Goal: Task Accomplishment & Management: Use online tool/utility

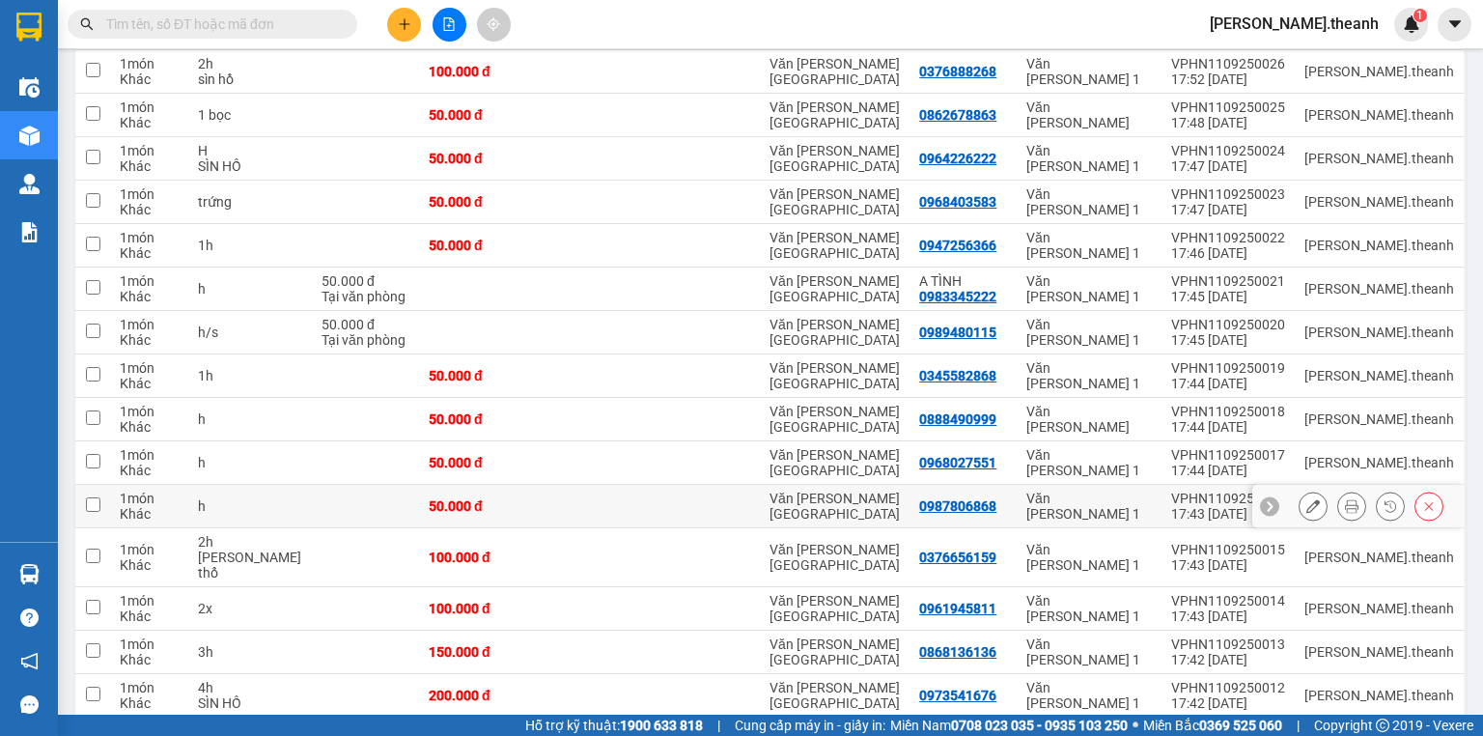
scroll to position [400, 0]
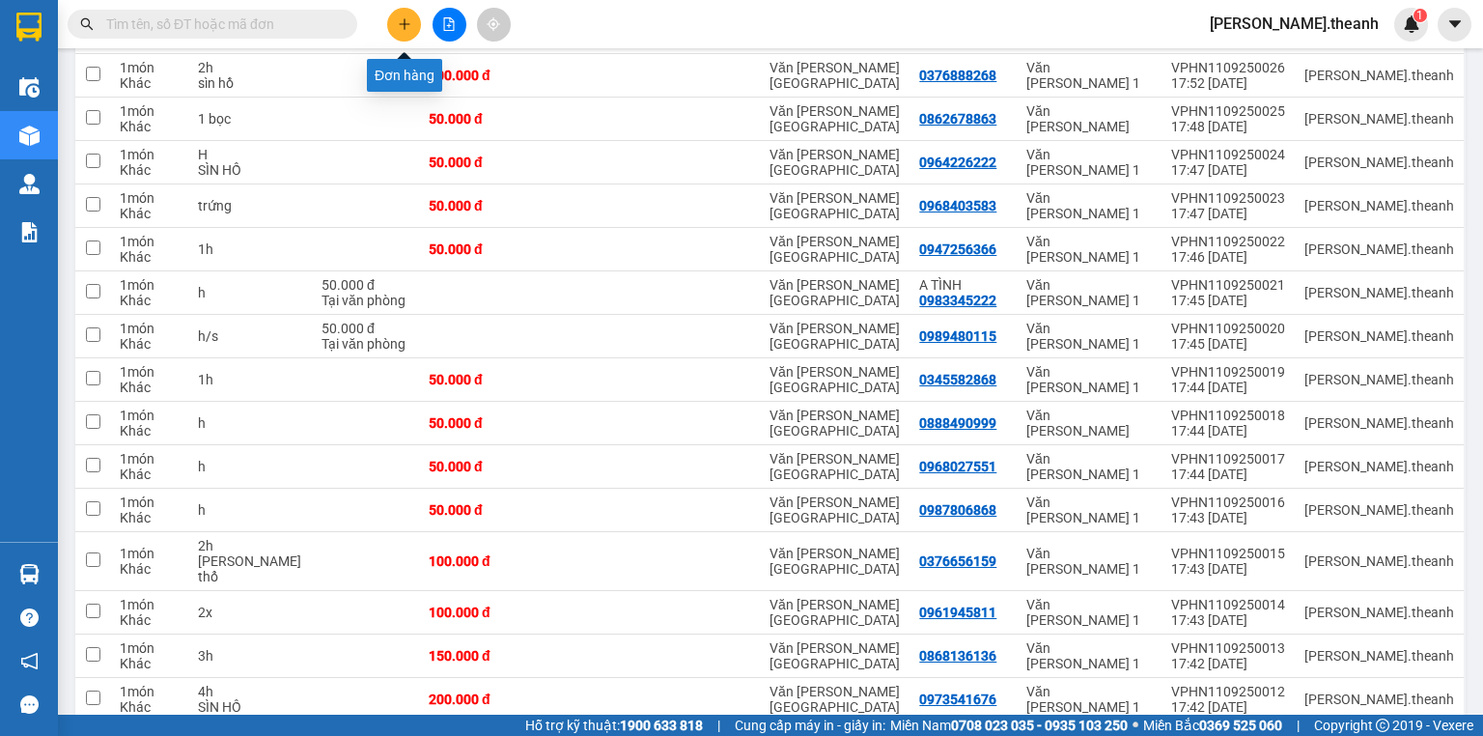
click at [407, 18] on icon "plus" at bounding box center [405, 24] width 14 height 14
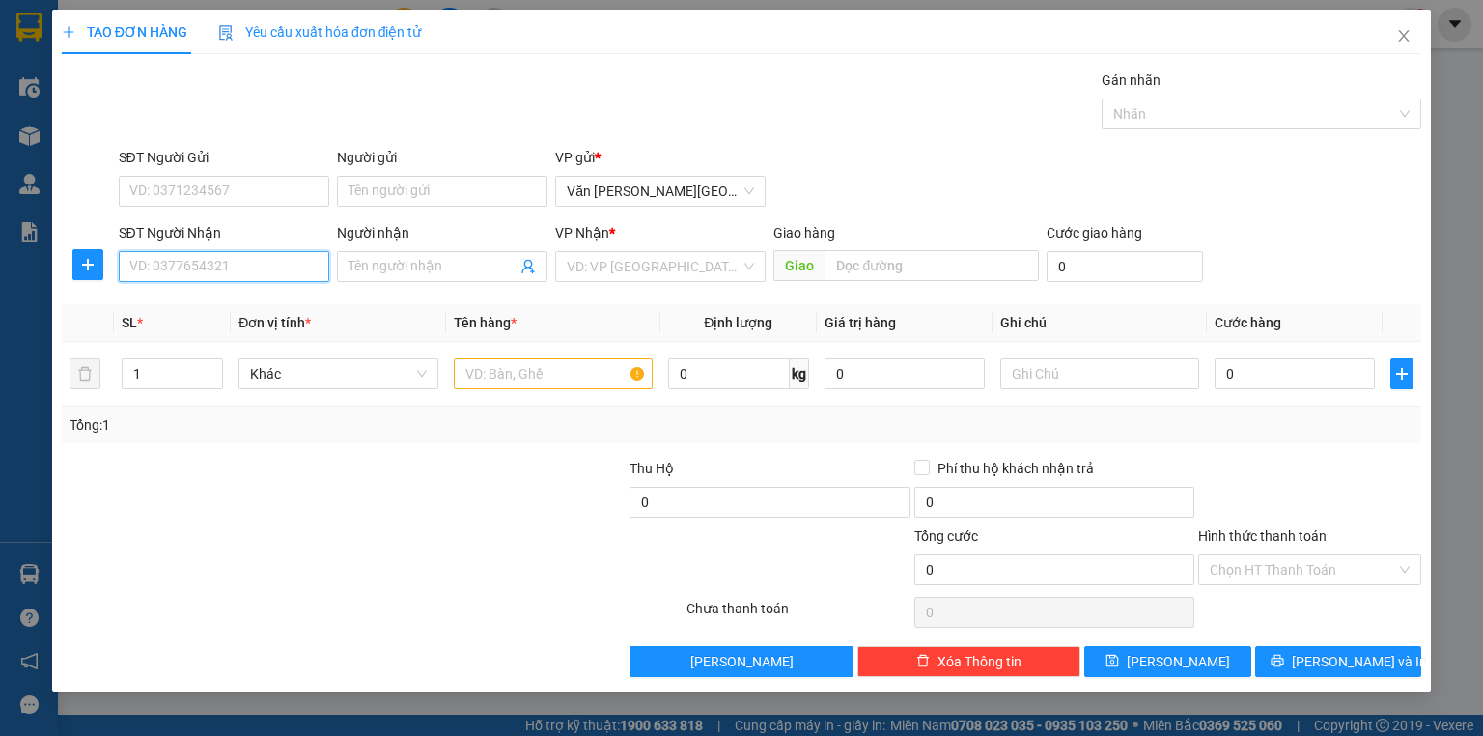
click at [219, 276] on input "SĐT Người Nhận" at bounding box center [224, 266] width 211 height 31
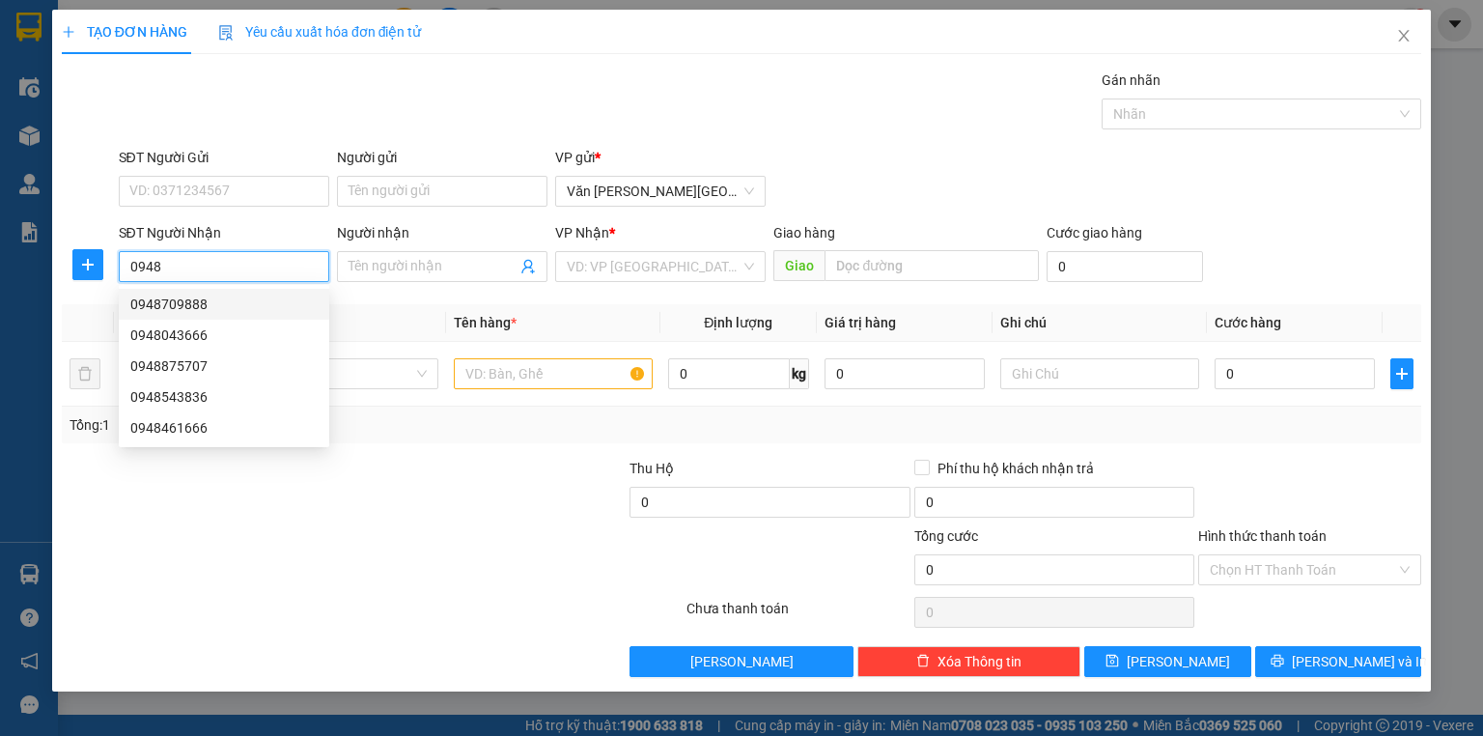
click at [204, 313] on div "0948709888" at bounding box center [223, 304] width 187 height 21
type input "0948709888"
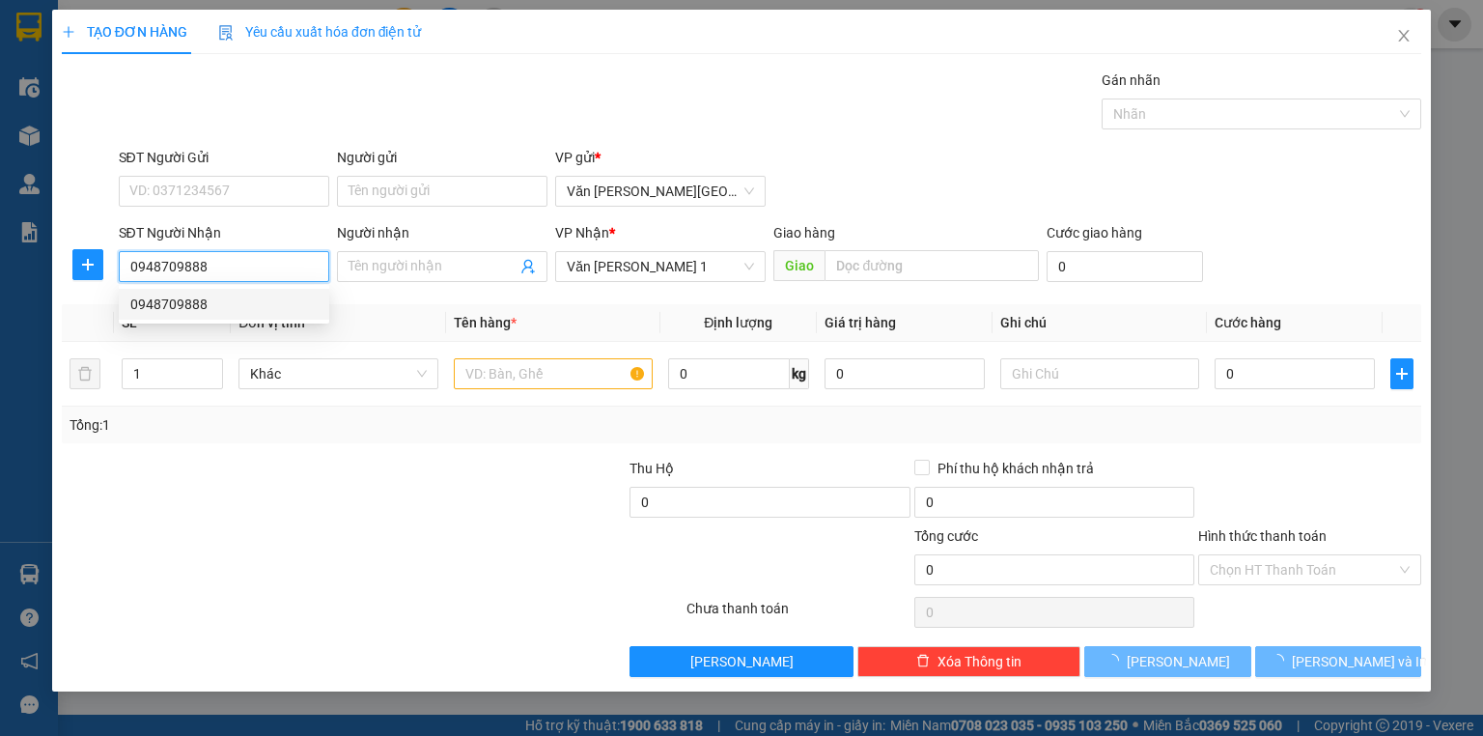
type input "500.000"
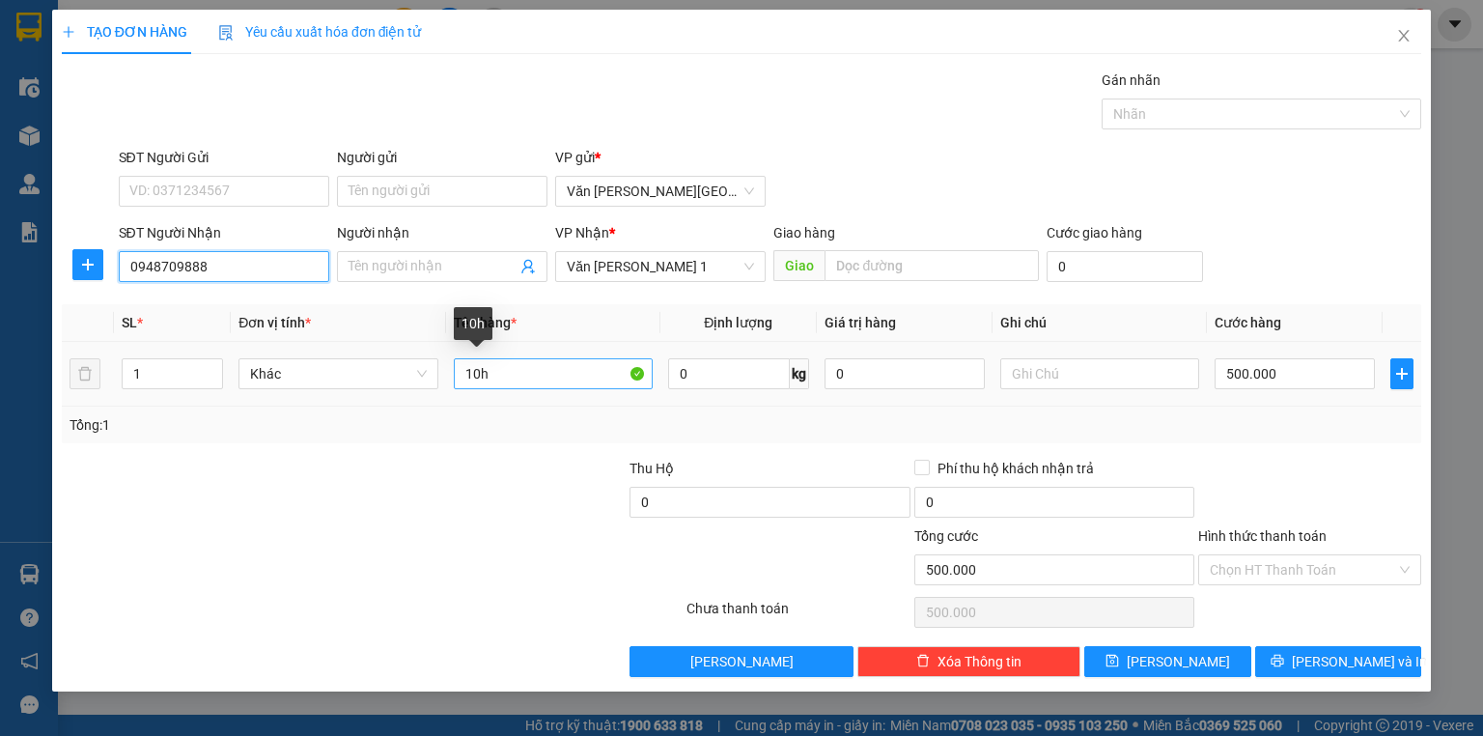
type input "0948709888"
click at [502, 378] on input "10h" at bounding box center [553, 373] width 199 height 31
type input "1"
type input "h đen"
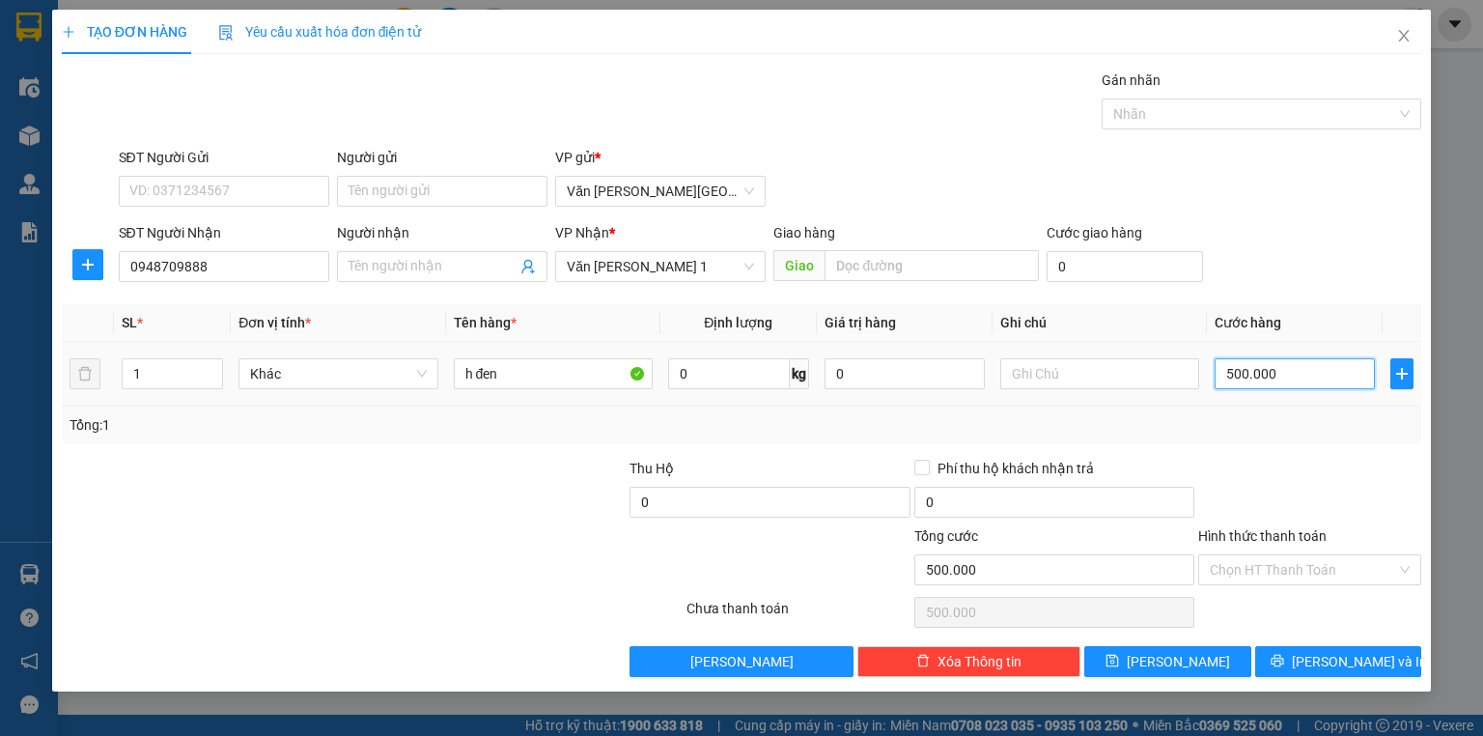
click at [1219, 377] on input "500.000" at bounding box center [1295, 373] width 160 height 31
type input "5"
type input "50"
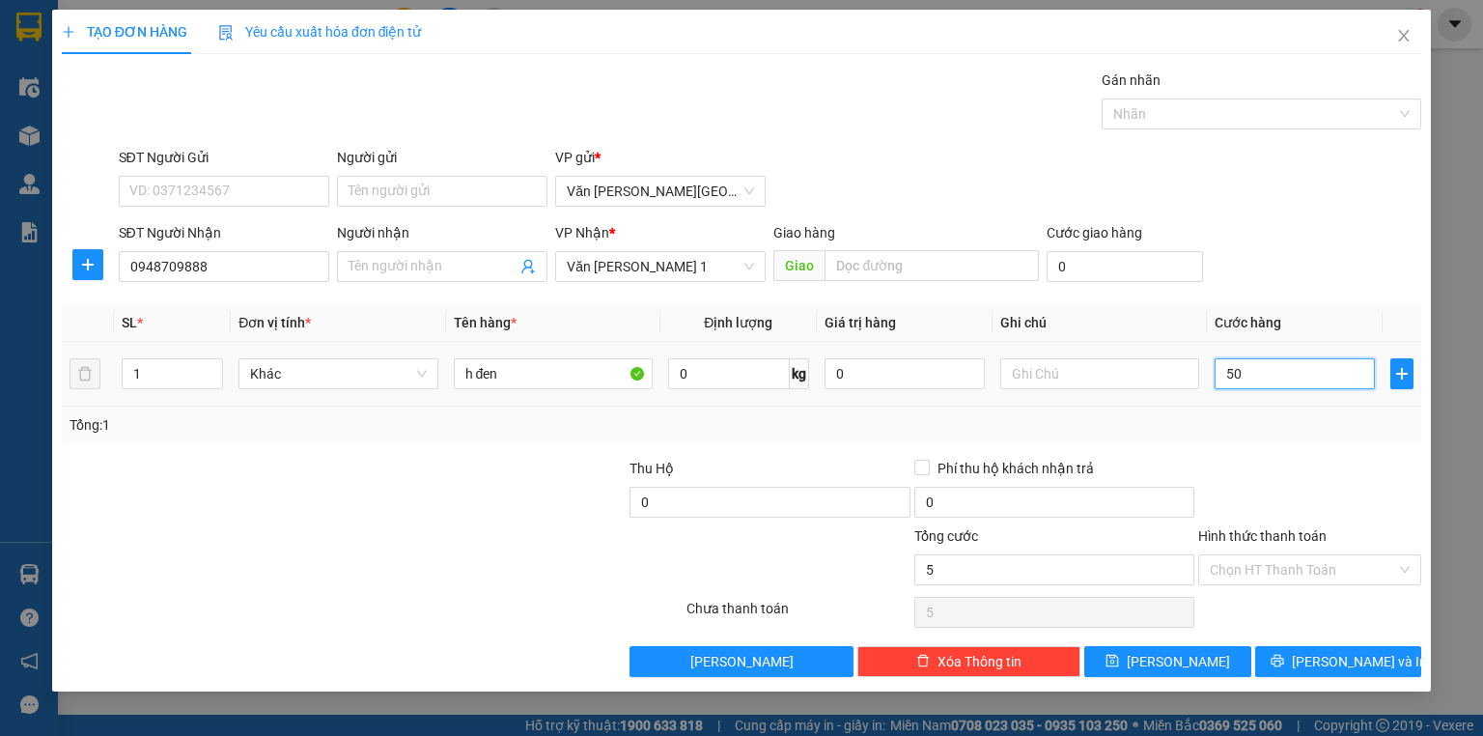
type input "50"
type input "500"
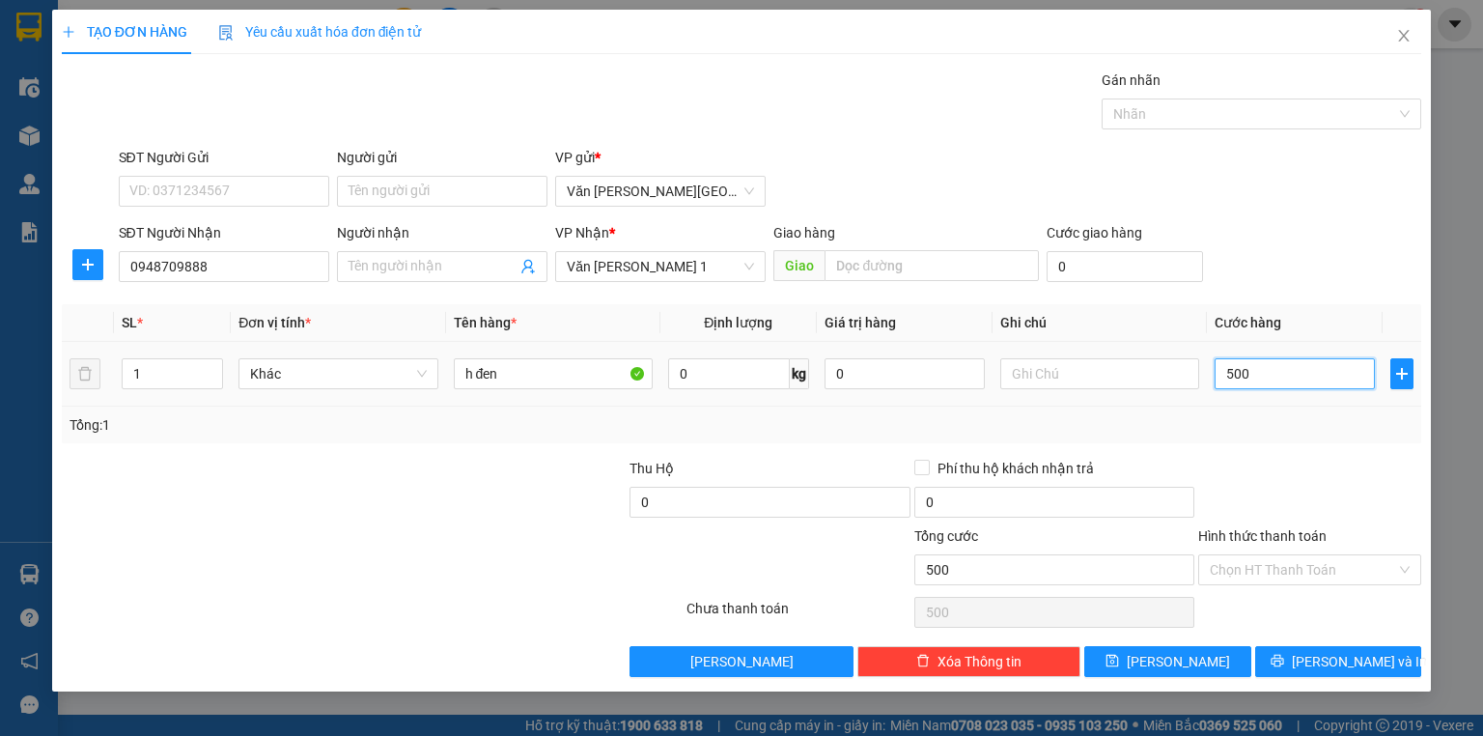
type input "5.000"
type input "50.000"
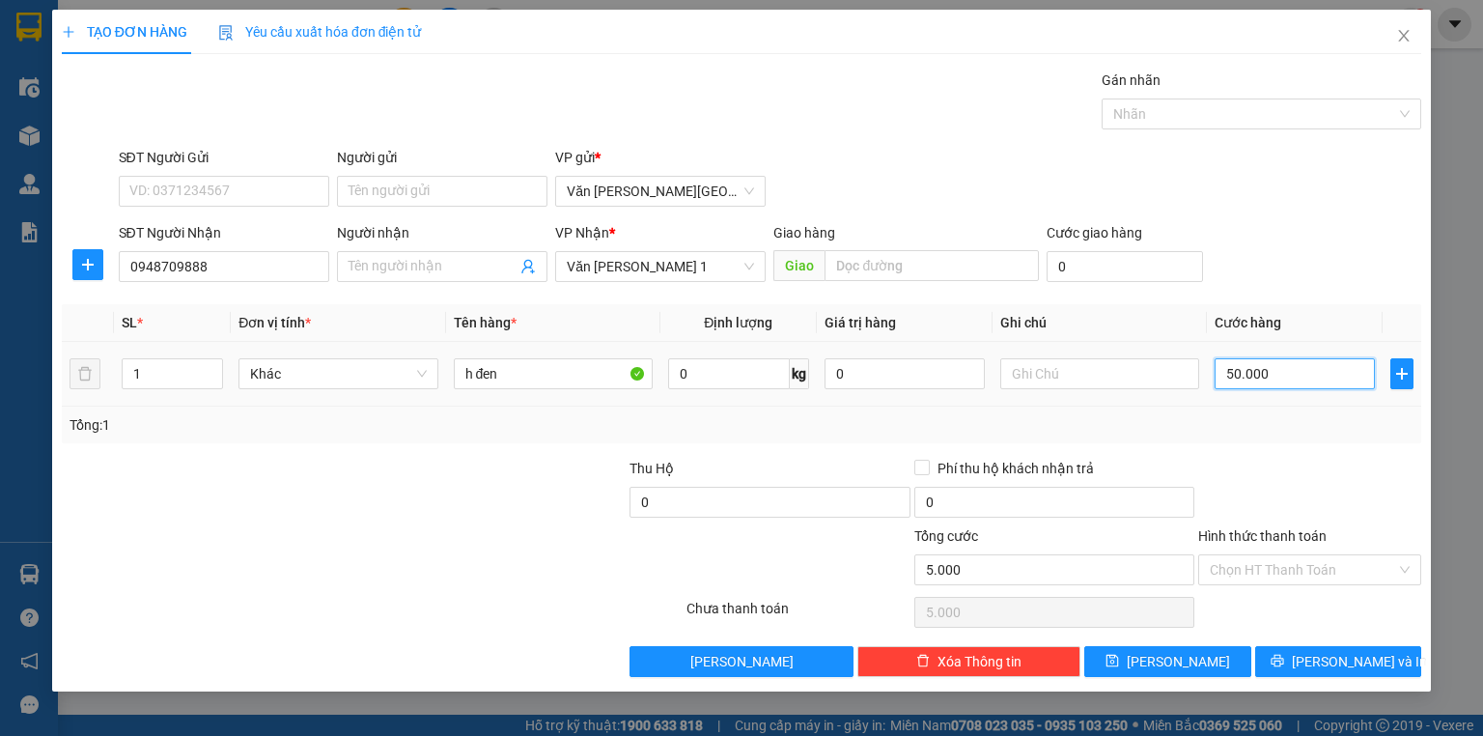
type input "50.000"
click at [1195, 664] on button "[PERSON_NAME]" at bounding box center [1168, 661] width 167 height 31
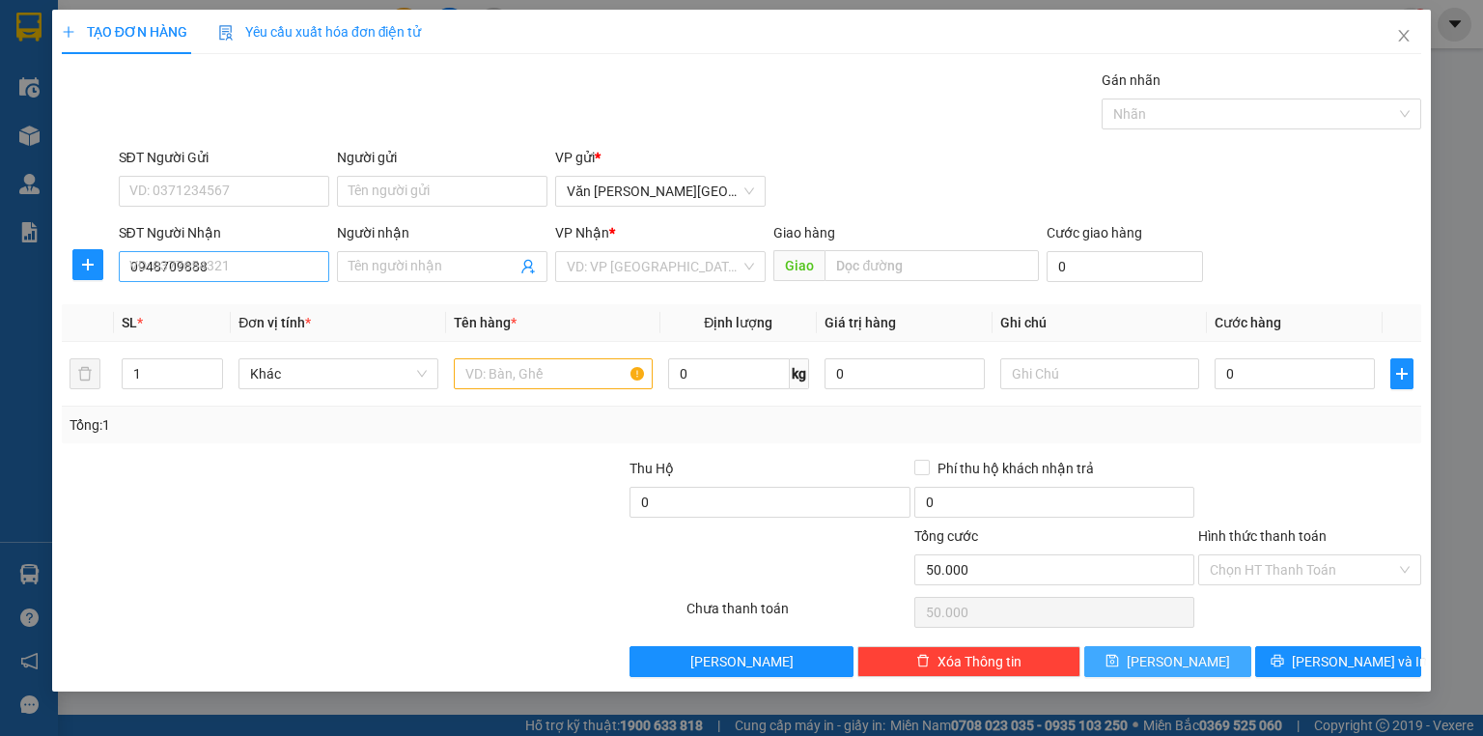
type input "0"
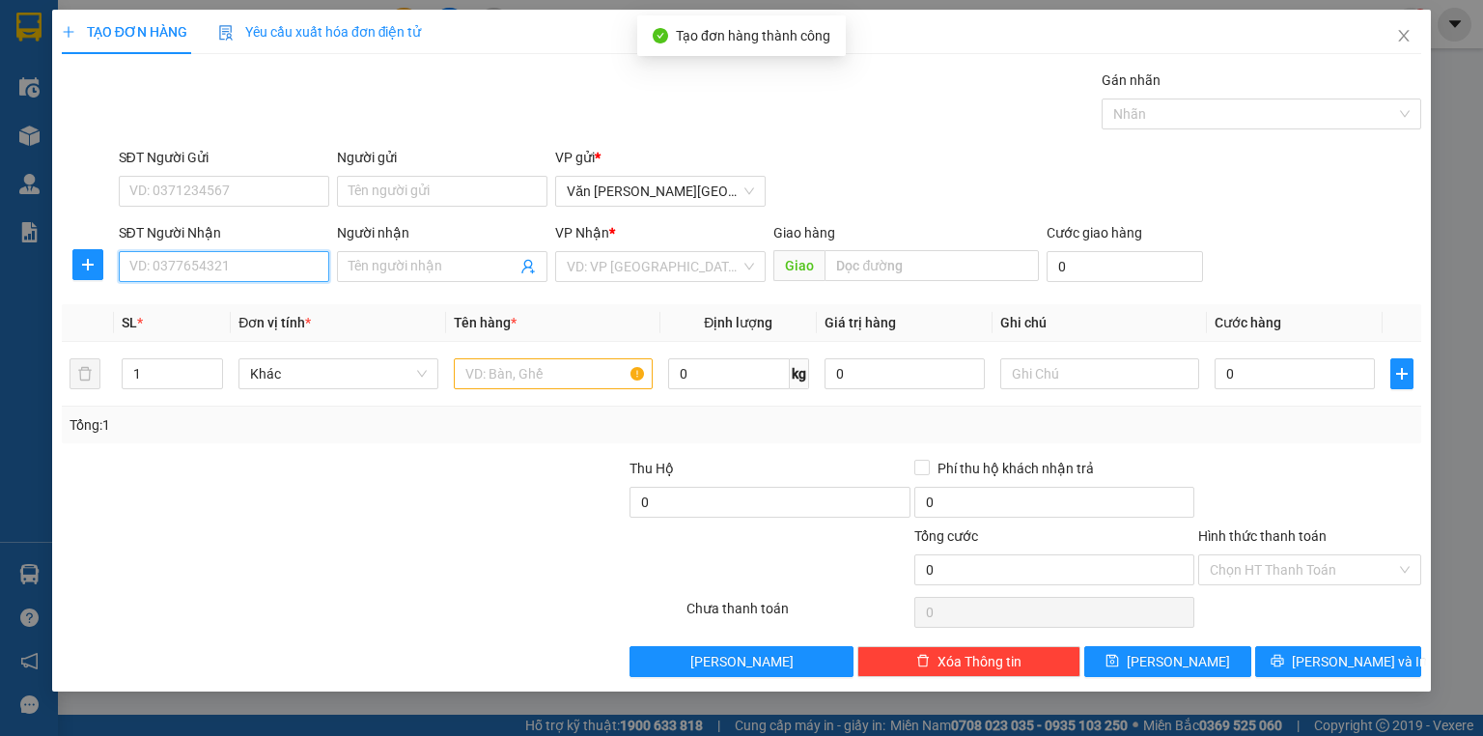
click at [171, 263] on input "SĐT Người Nhận" at bounding box center [224, 266] width 211 height 31
click at [187, 298] on div "0833633888" at bounding box center [223, 304] width 187 height 21
type input "0833633888"
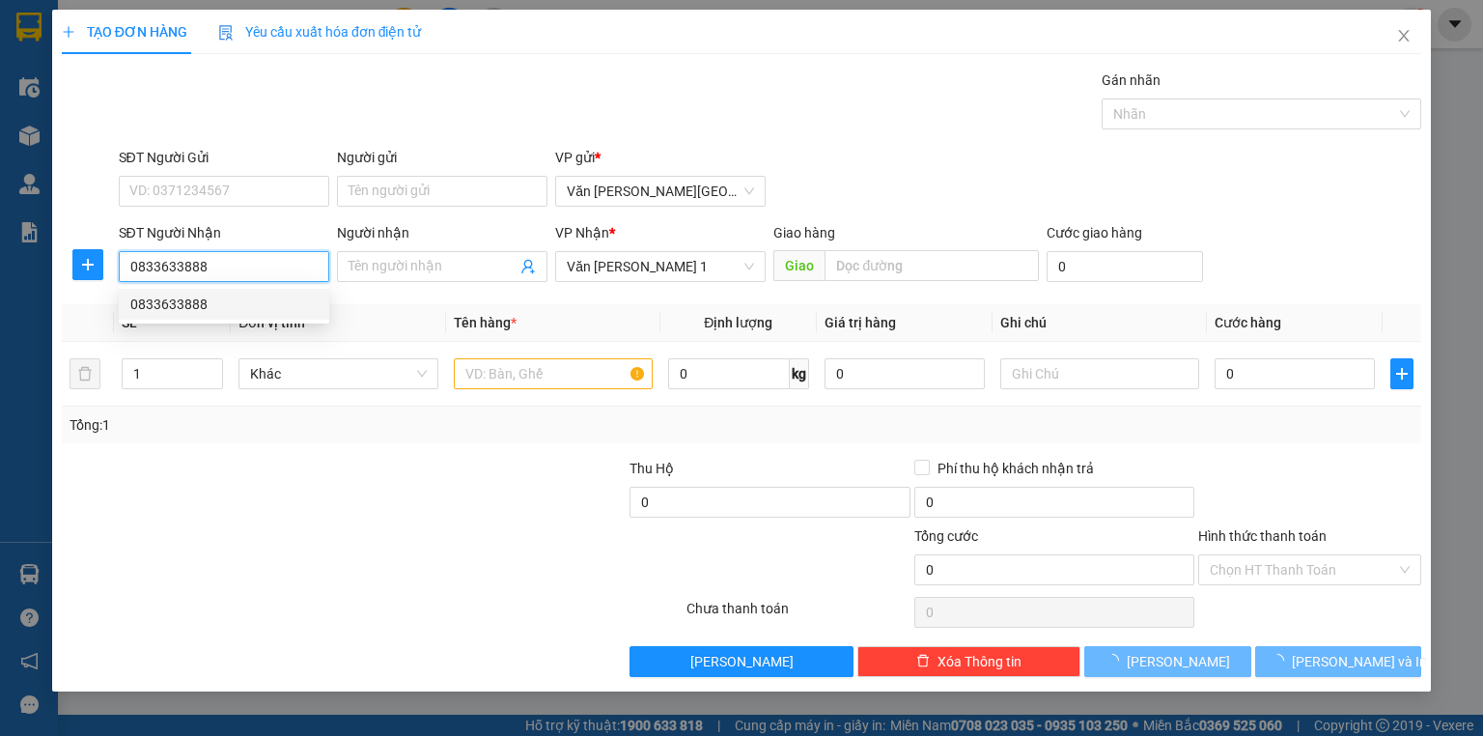
type input "50.000"
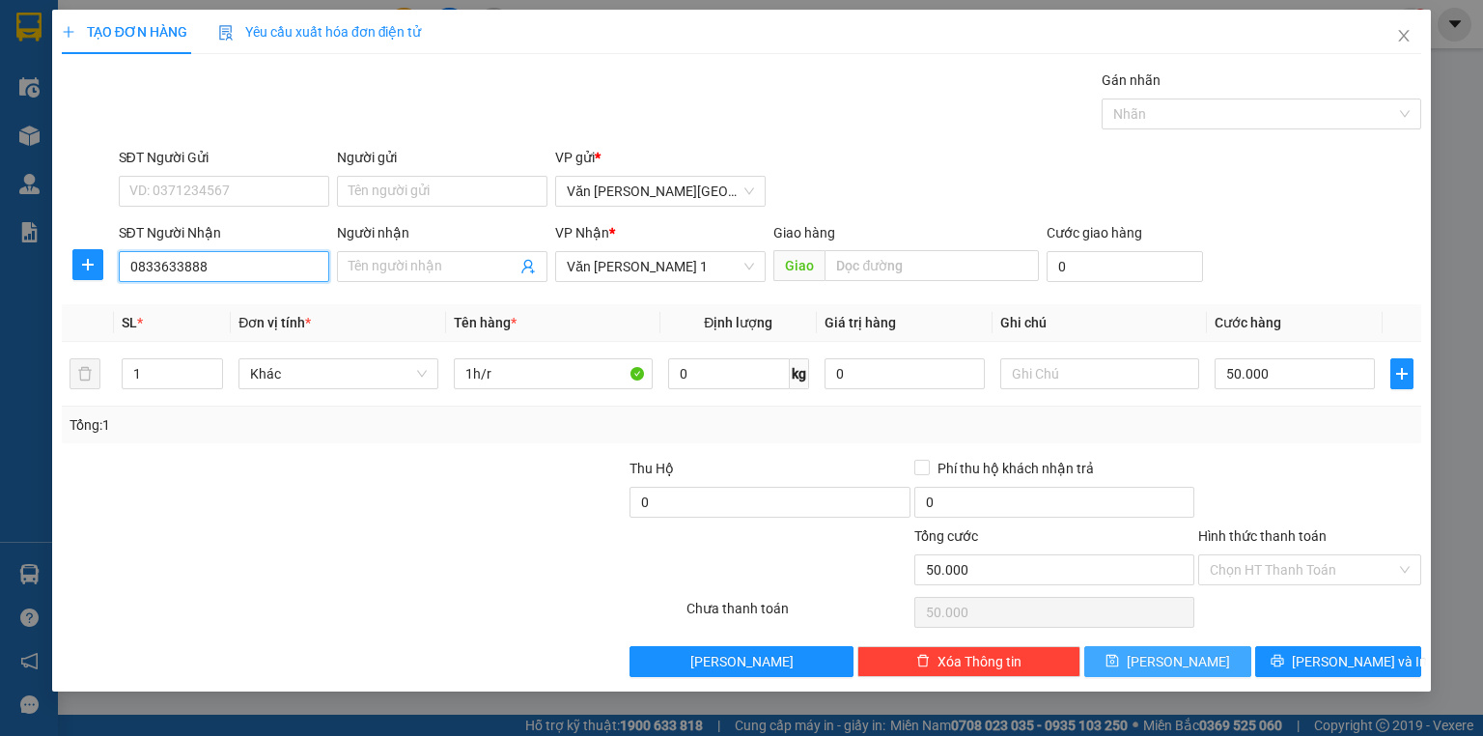
type input "0833633888"
click at [1194, 652] on button "[PERSON_NAME]" at bounding box center [1168, 661] width 167 height 31
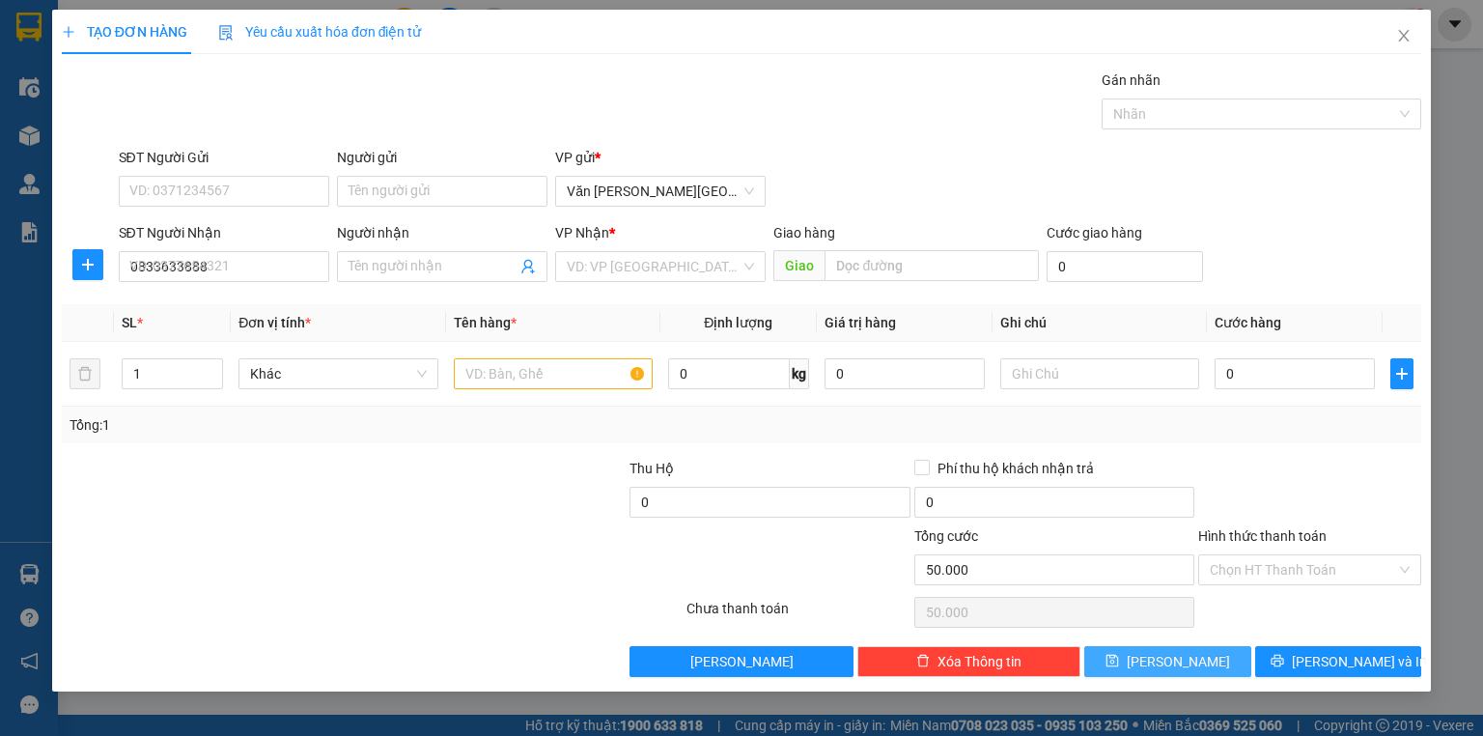
type input "0"
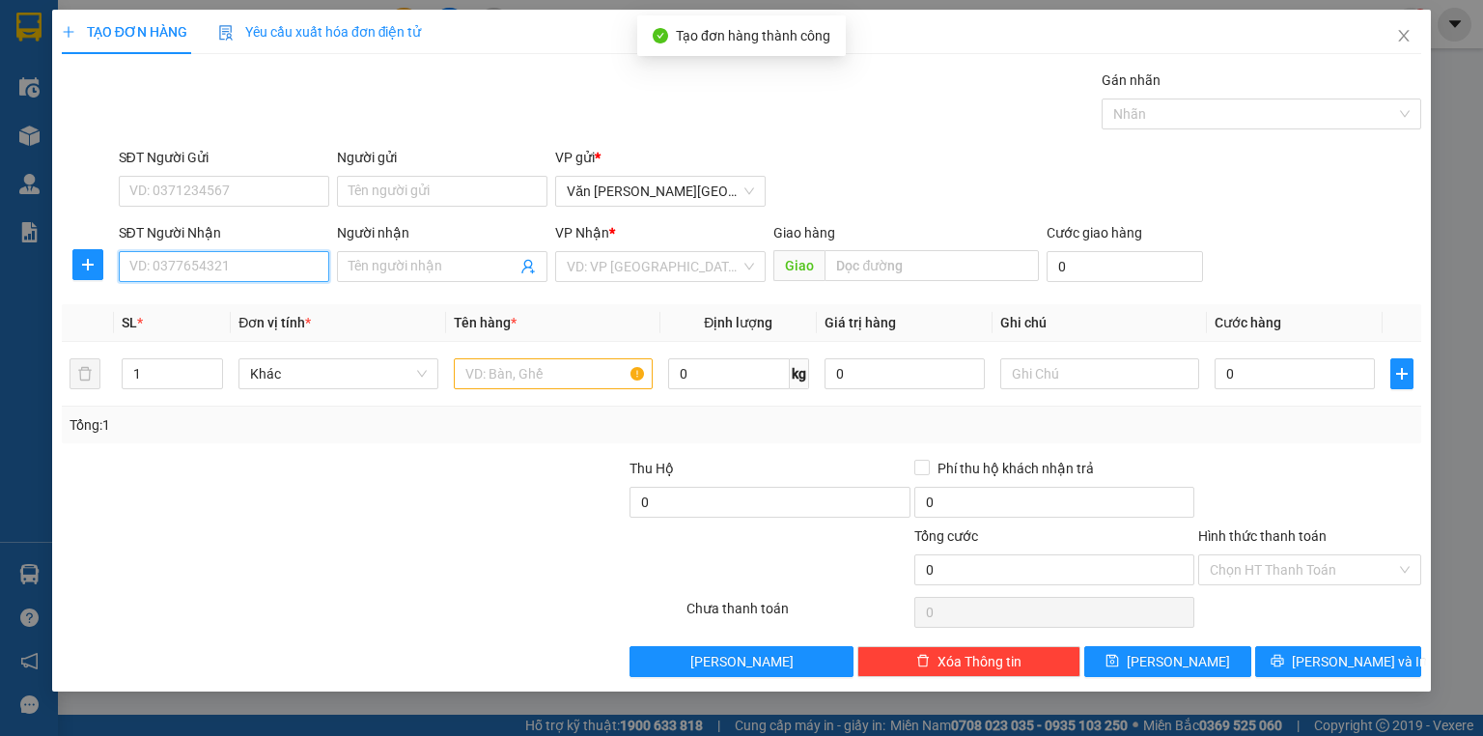
click at [166, 263] on input "SĐT Người Nhận" at bounding box center [224, 266] width 211 height 31
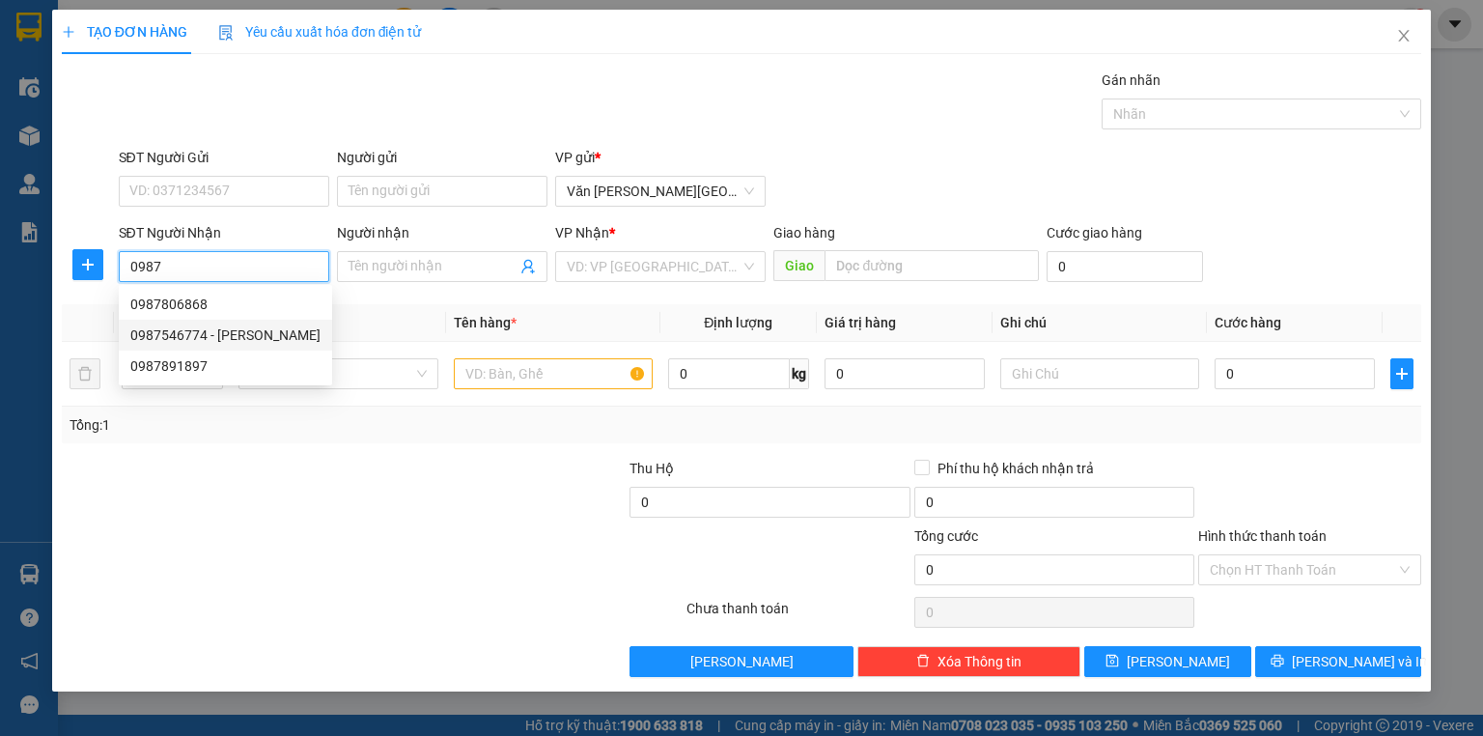
click at [248, 336] on div "0987546774 - [PERSON_NAME]" at bounding box center [225, 334] width 190 height 21
type input "0987546774"
type input "CHỊ HƯỜNG"
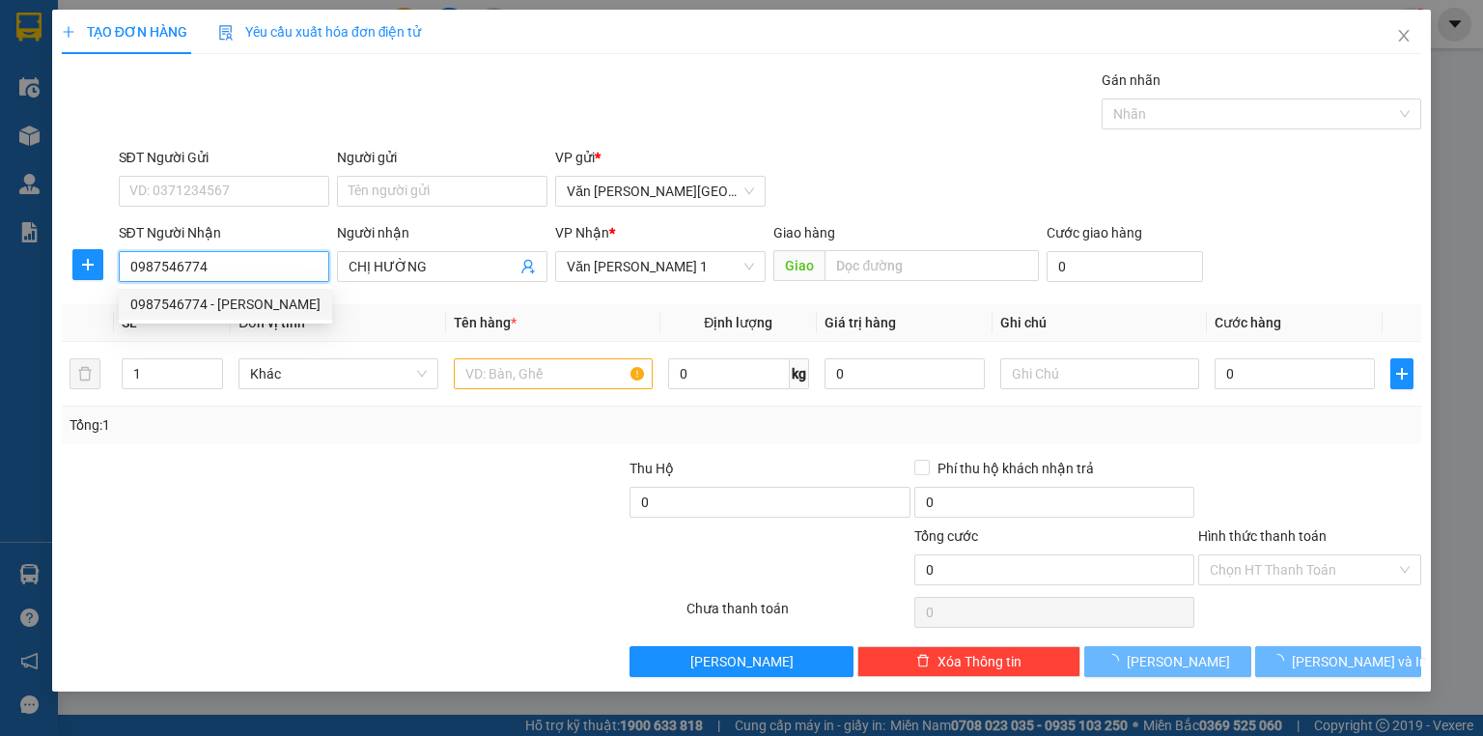
type input "50.000"
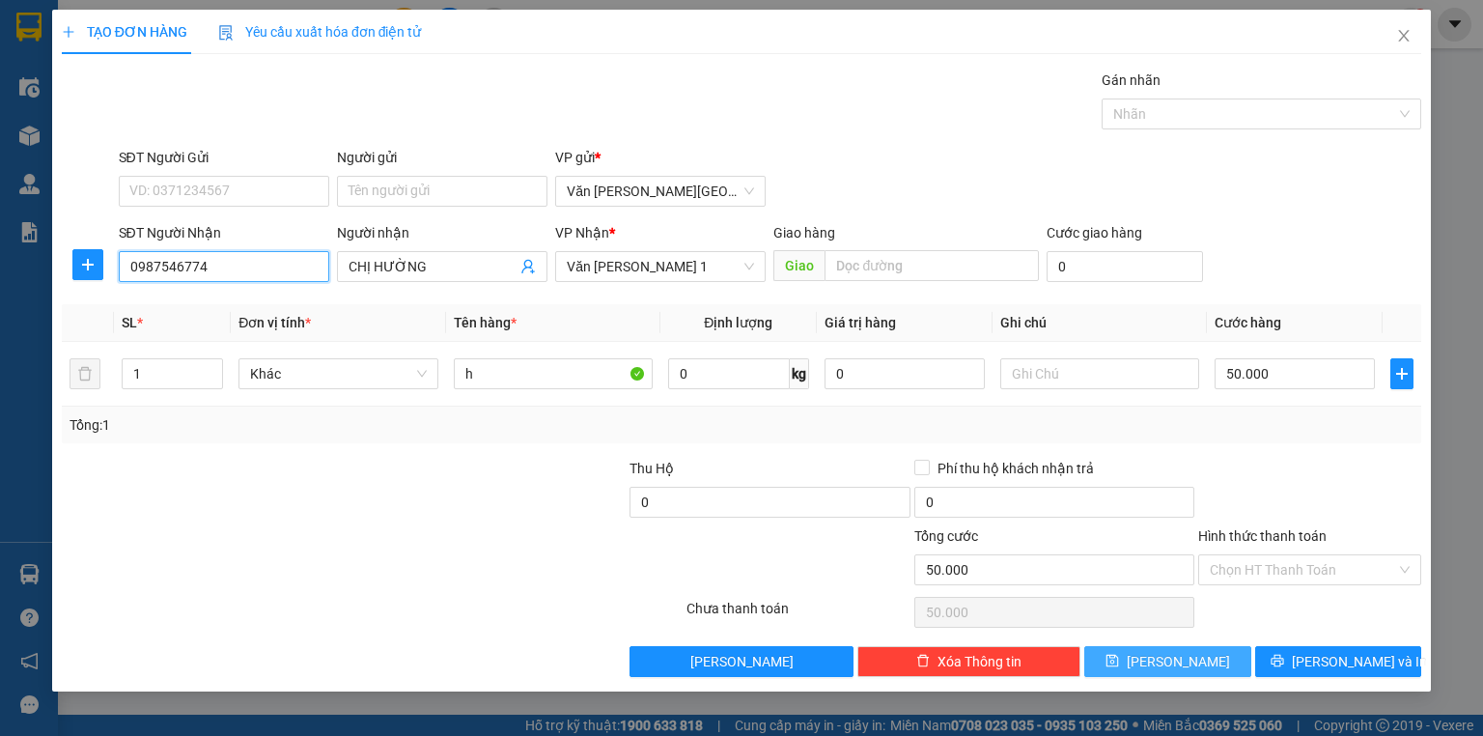
type input "0987546774"
click at [1119, 663] on icon "save" at bounding box center [1113, 661] width 14 height 14
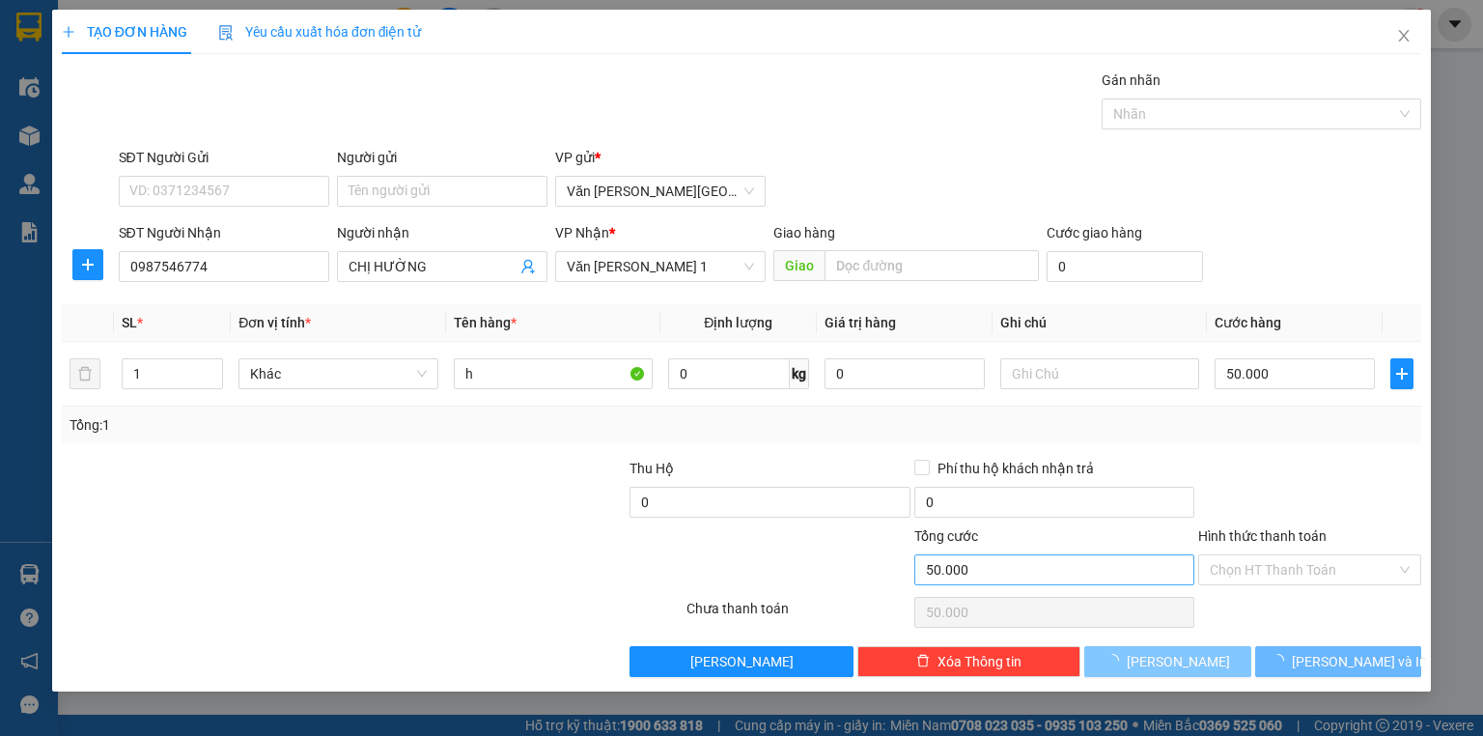
type input "0"
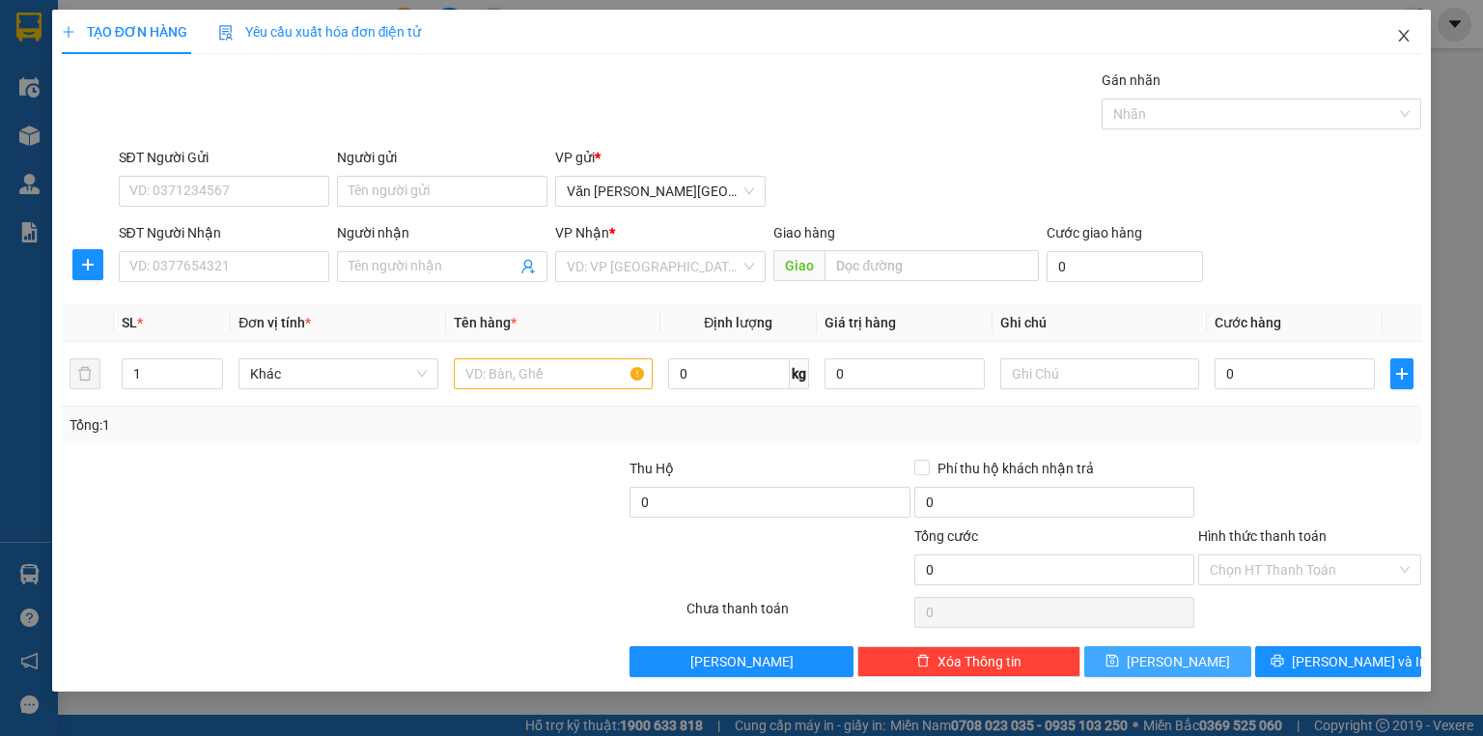
click at [1405, 35] on icon "close" at bounding box center [1404, 36] width 11 height 12
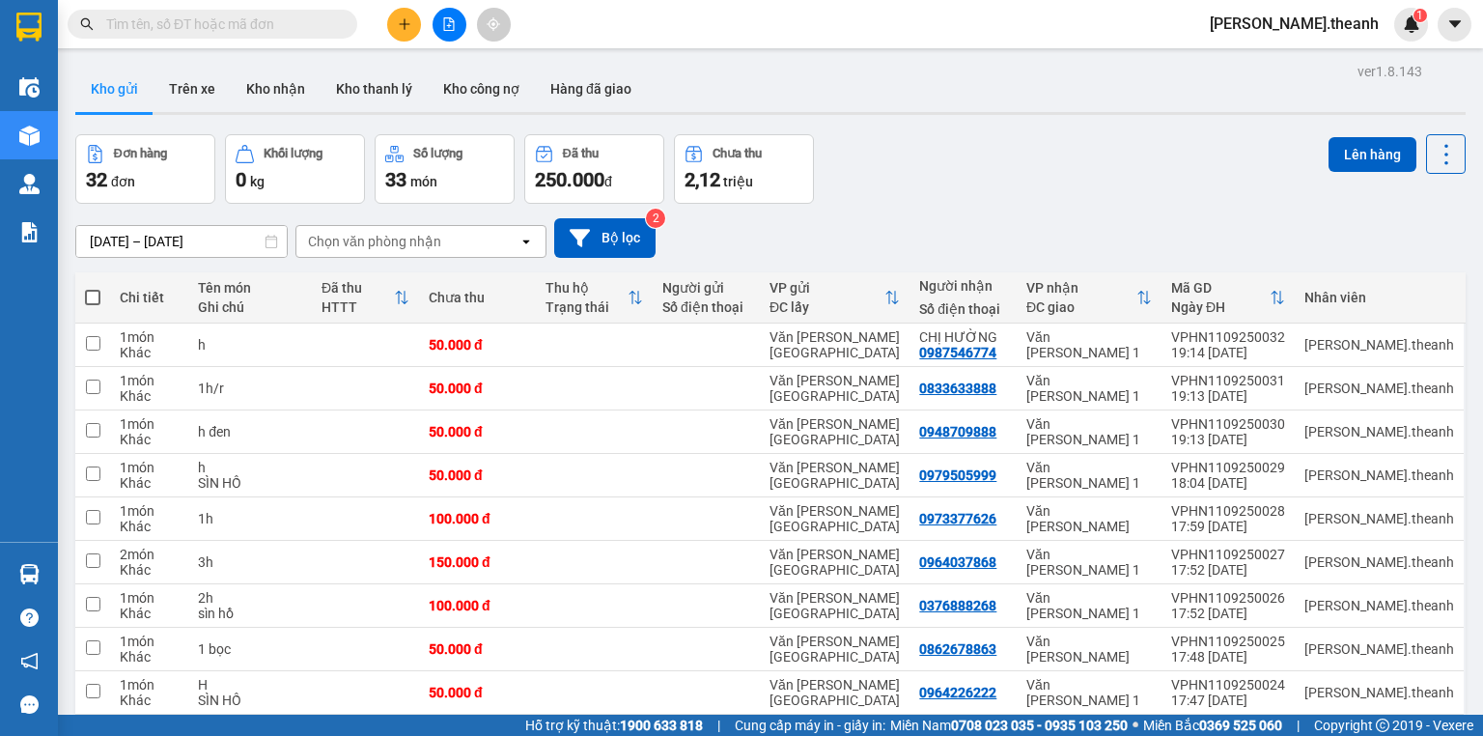
click at [97, 293] on span at bounding box center [92, 297] width 15 height 15
click at [93, 288] on input "checkbox" at bounding box center [93, 288] width 0 height 0
checkbox input "true"
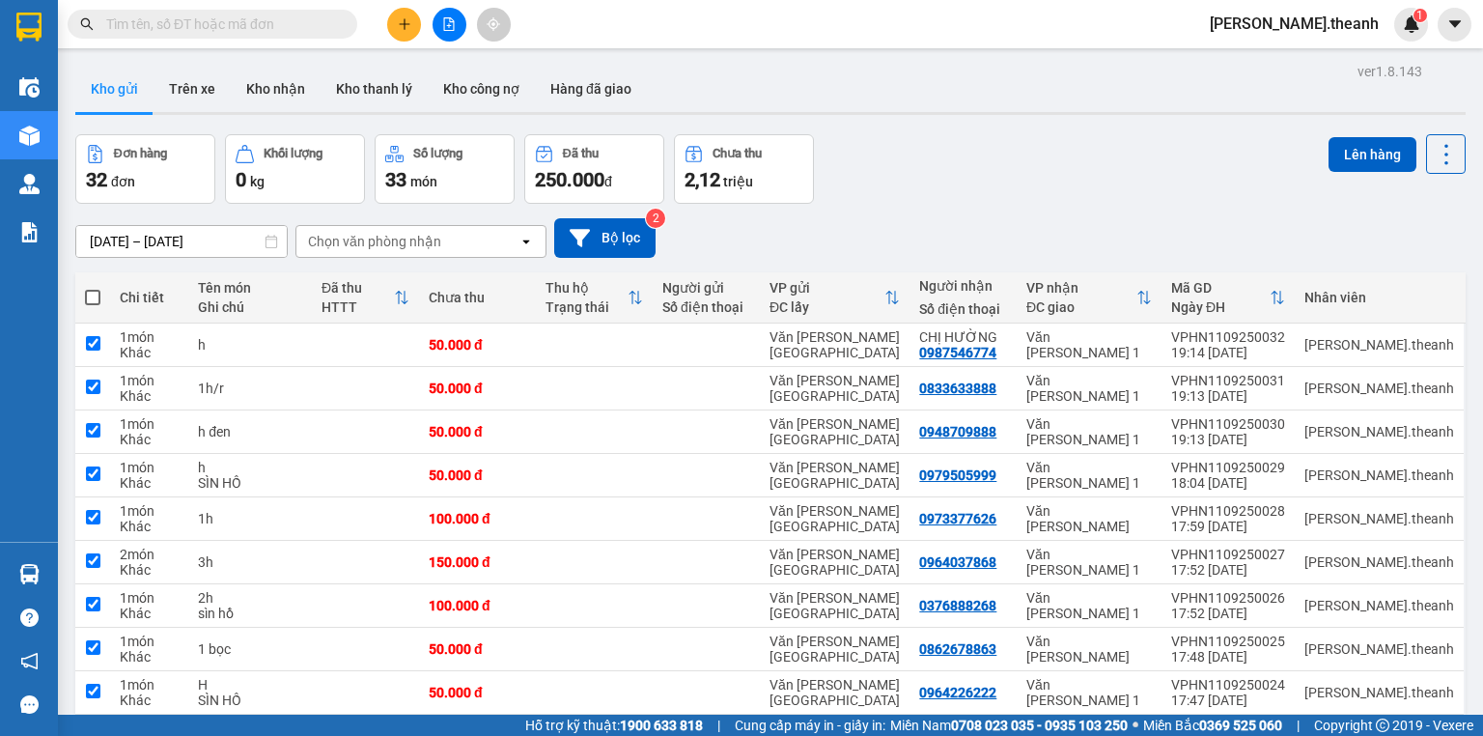
checkbox input "true"
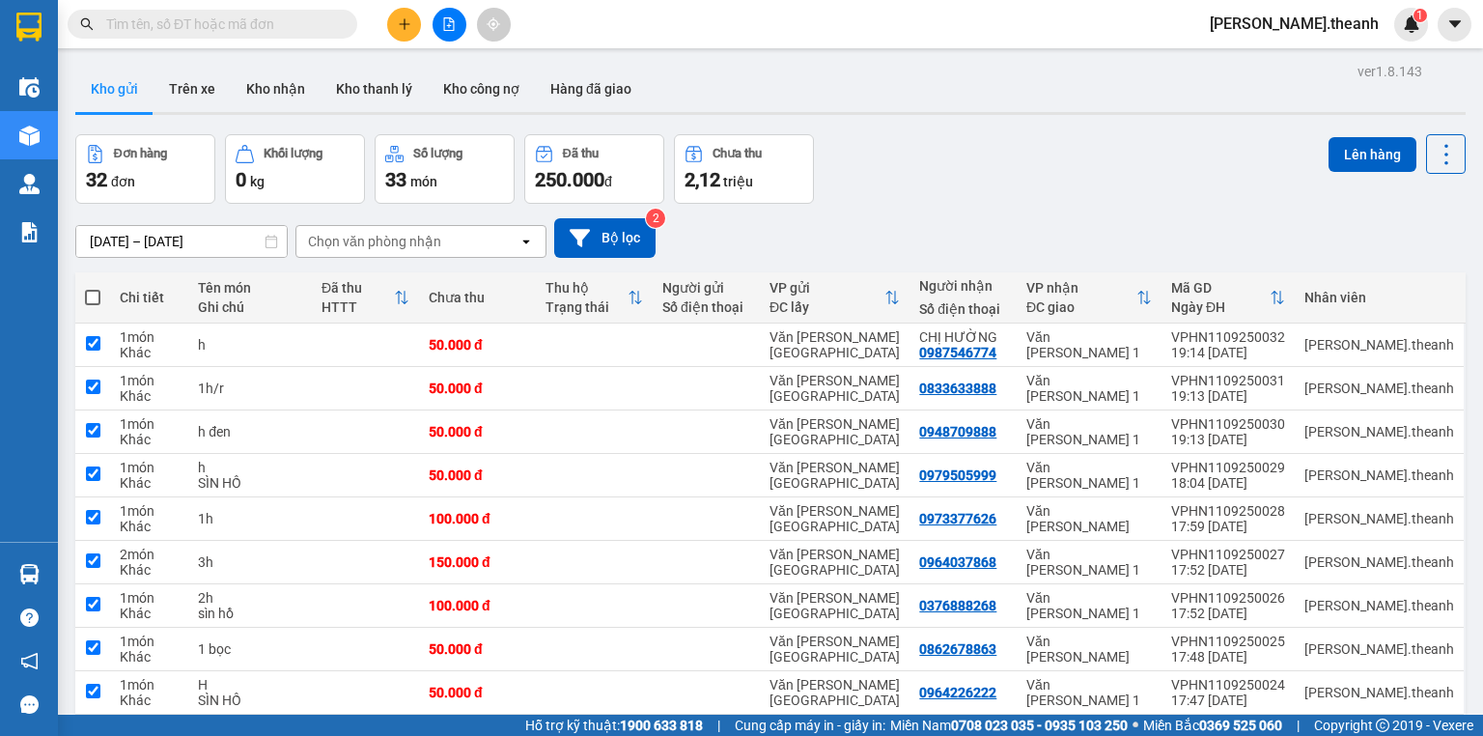
checkbox input "true"
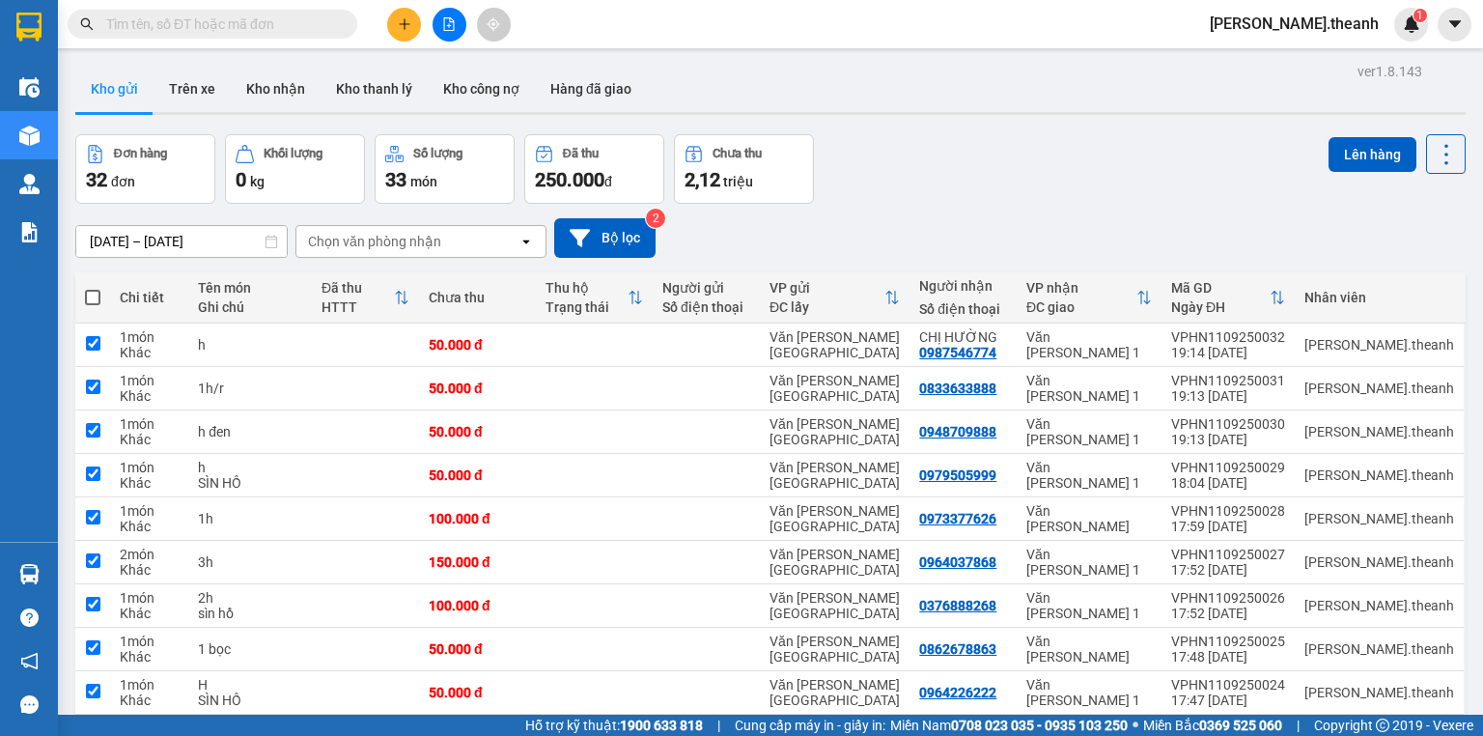
checkbox input "true"
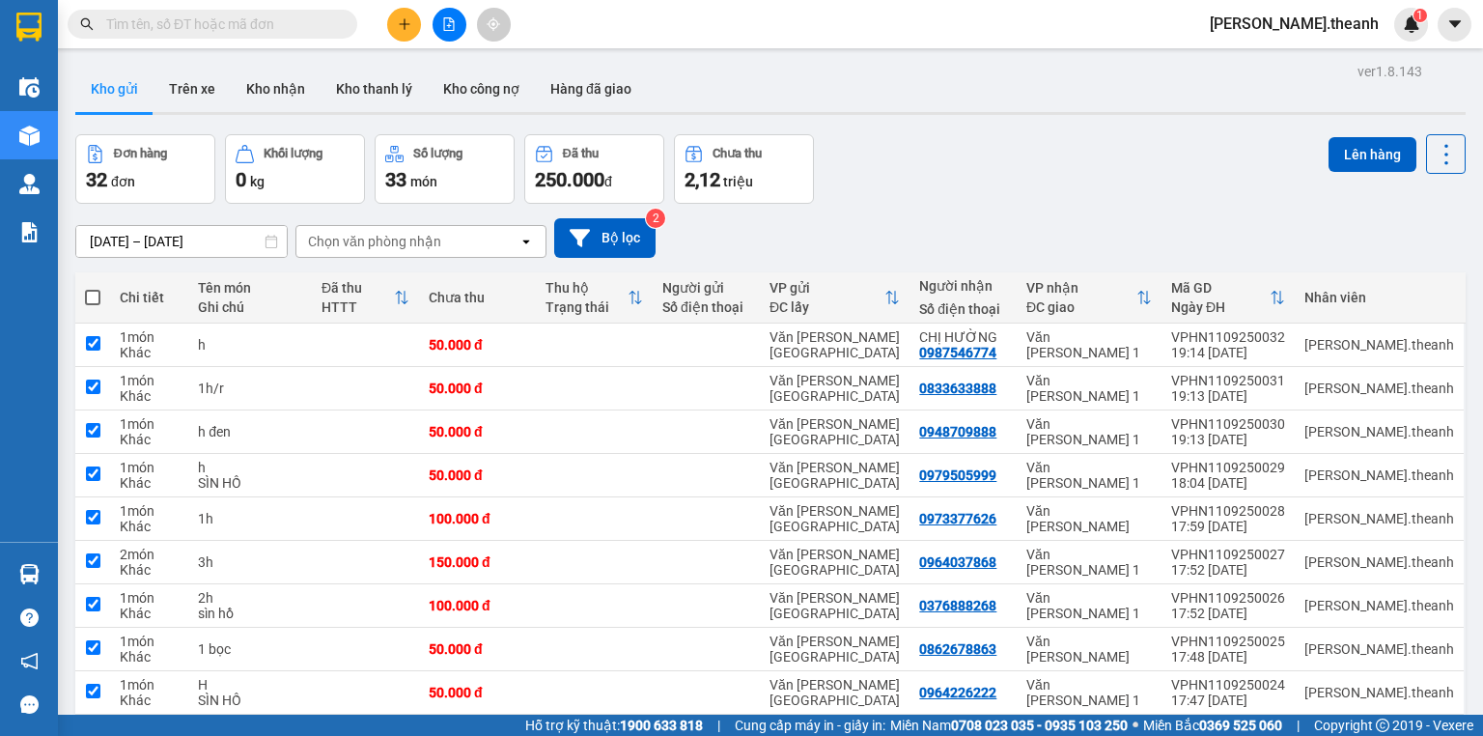
checkbox input "true"
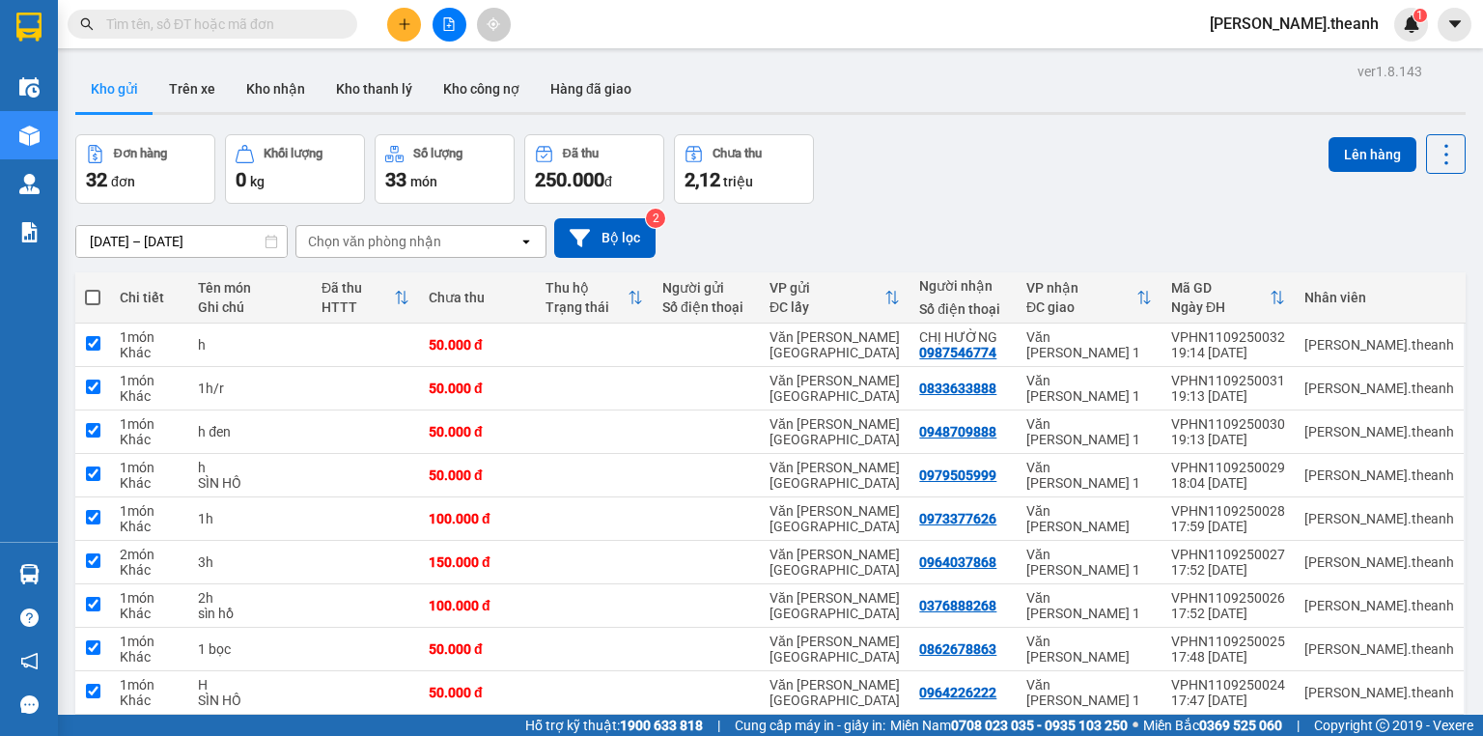
checkbox input "true"
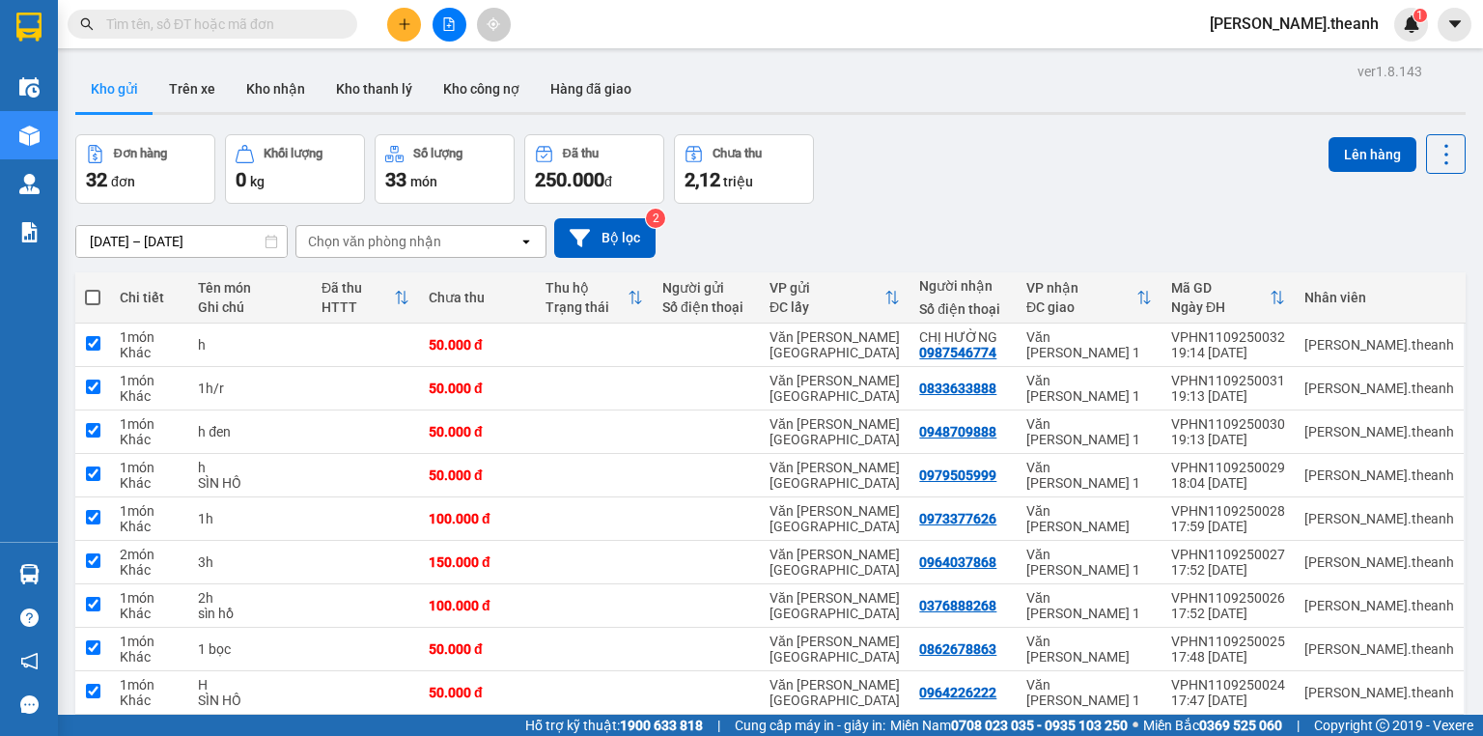
checkbox input "true"
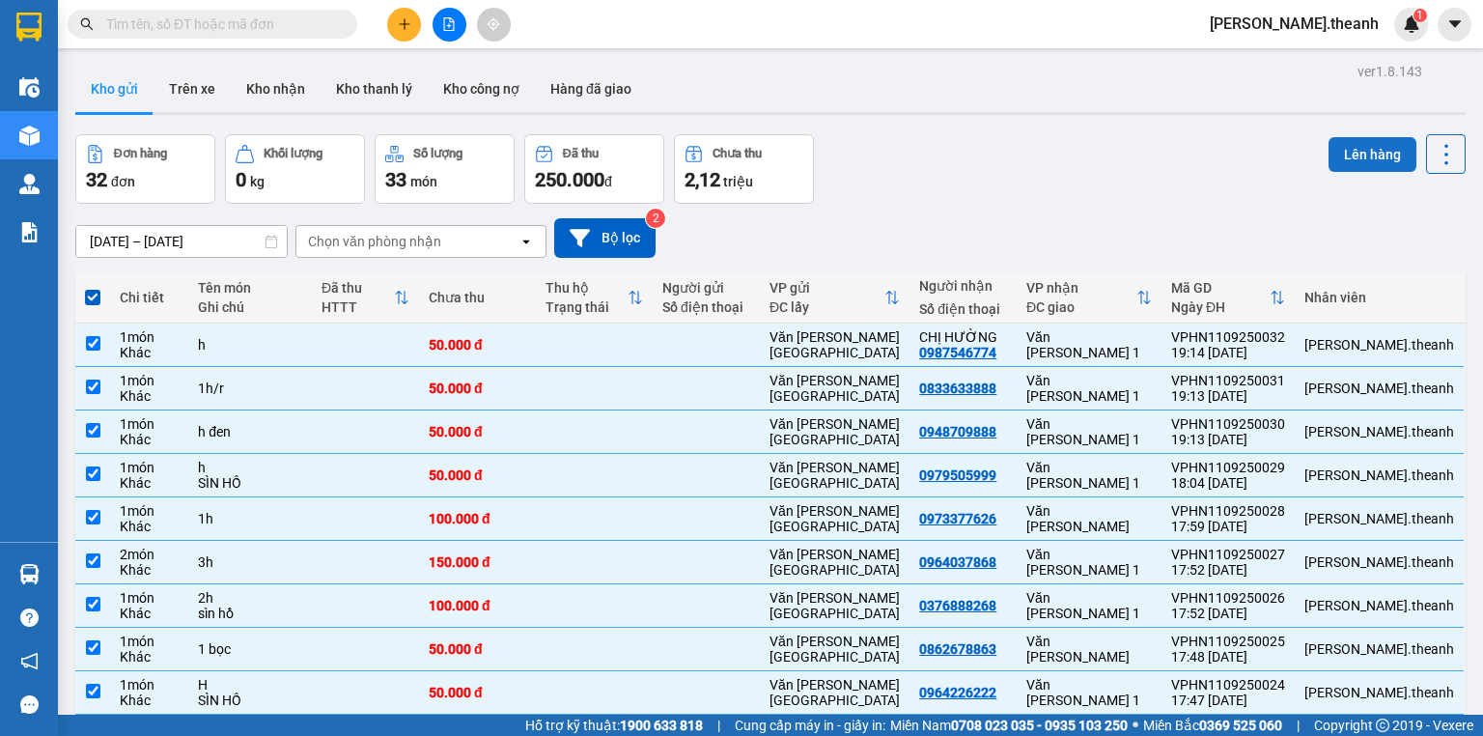
click at [1375, 142] on button "Lên hàng" at bounding box center [1373, 154] width 88 height 35
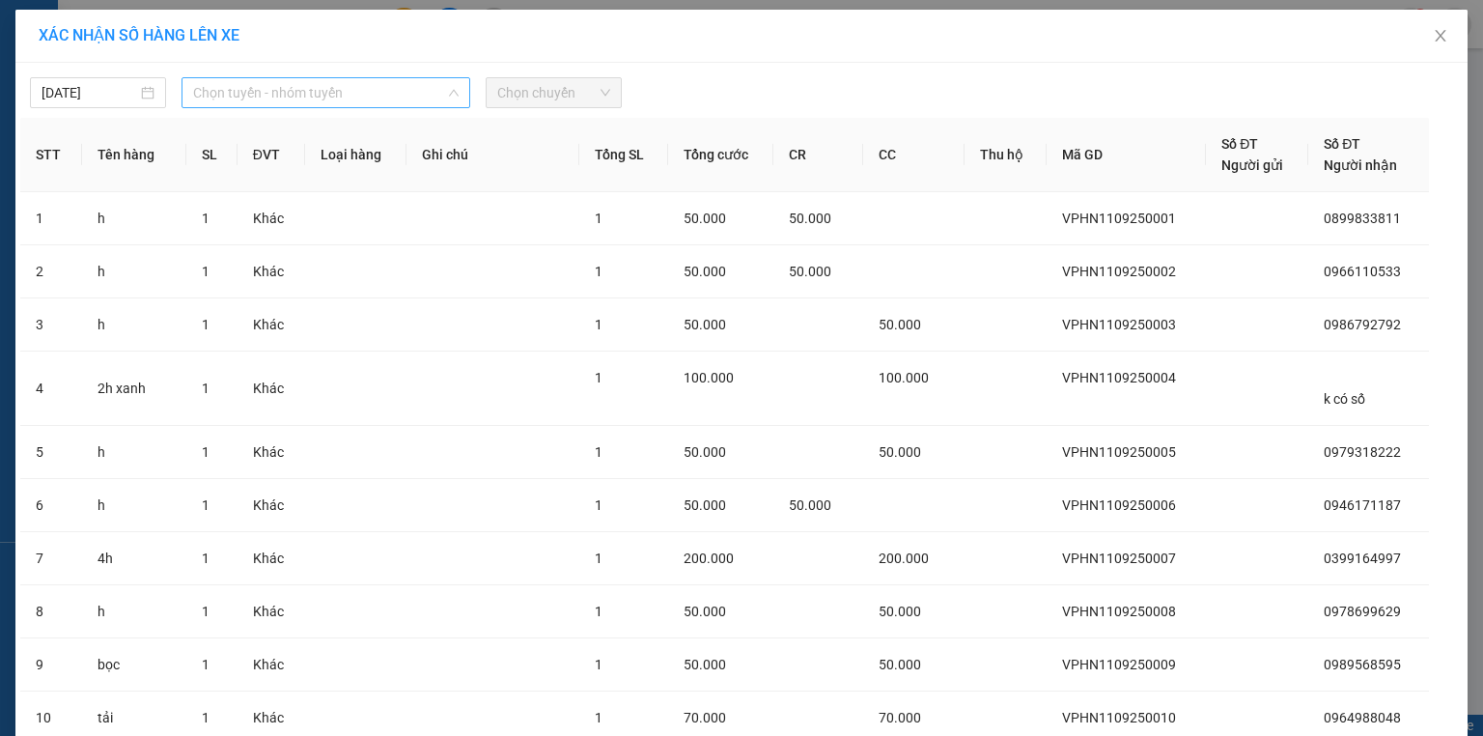
click at [287, 93] on span "Chọn tuyến - nhóm tuyến" at bounding box center [326, 92] width 266 height 29
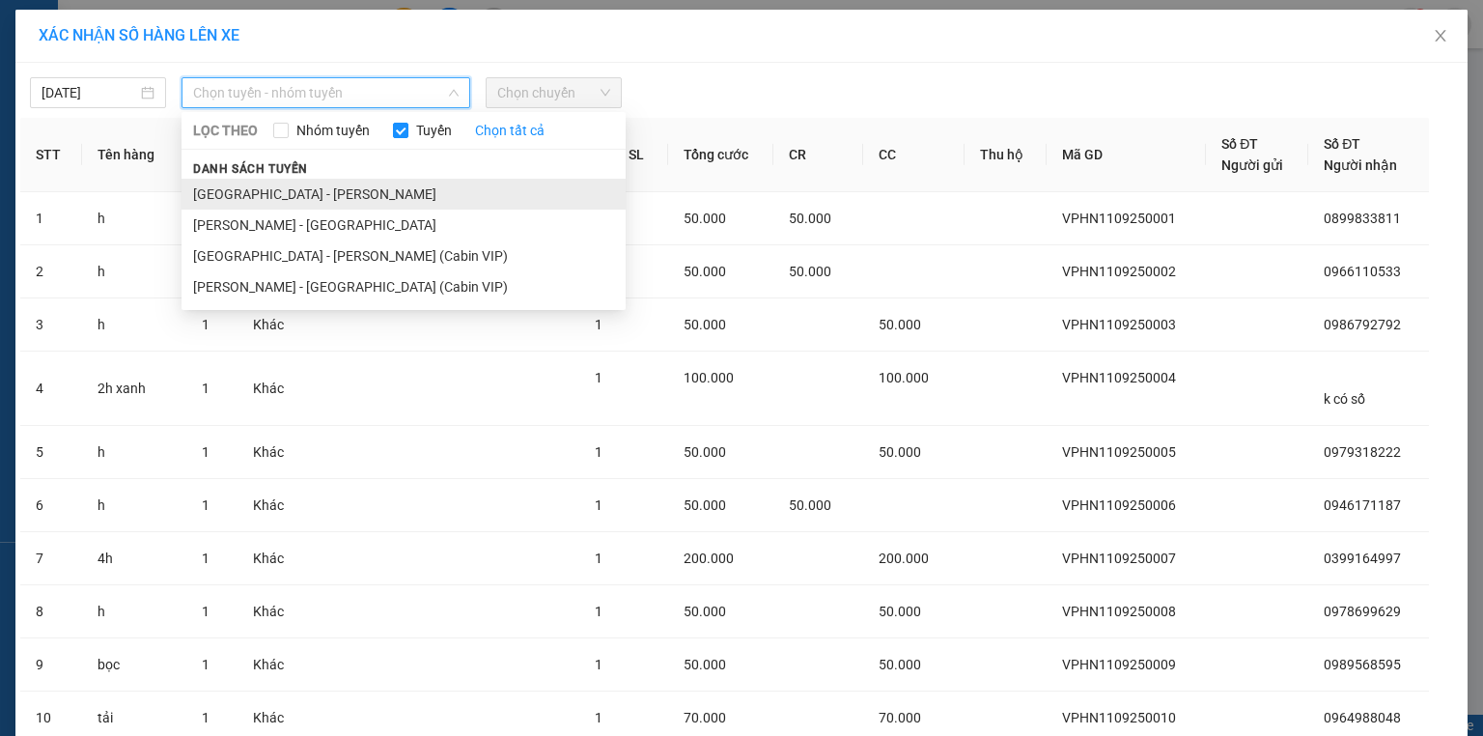
click at [298, 192] on li "[GEOGRAPHIC_DATA] - [PERSON_NAME]" at bounding box center [404, 194] width 444 height 31
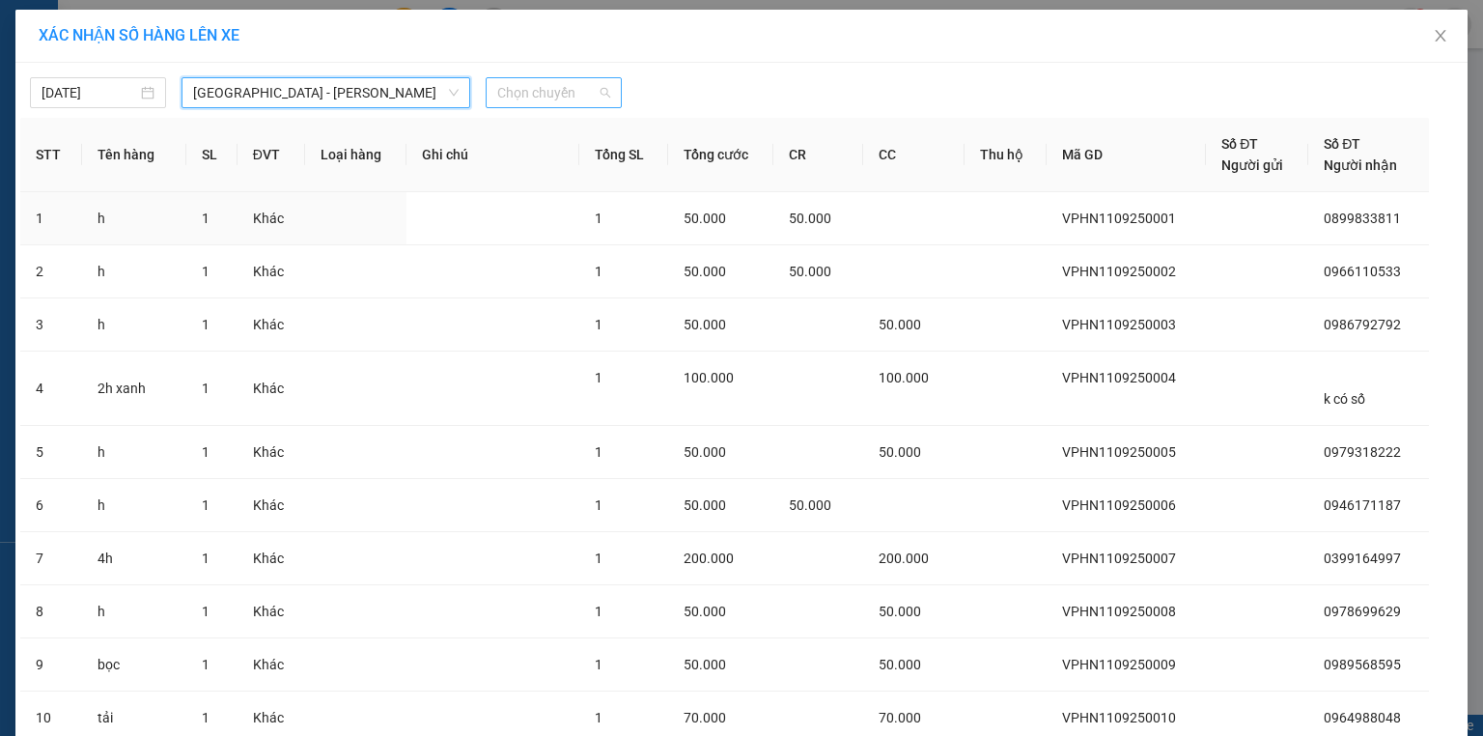
click at [563, 98] on span "Chọn chuyến" at bounding box center [553, 92] width 113 height 29
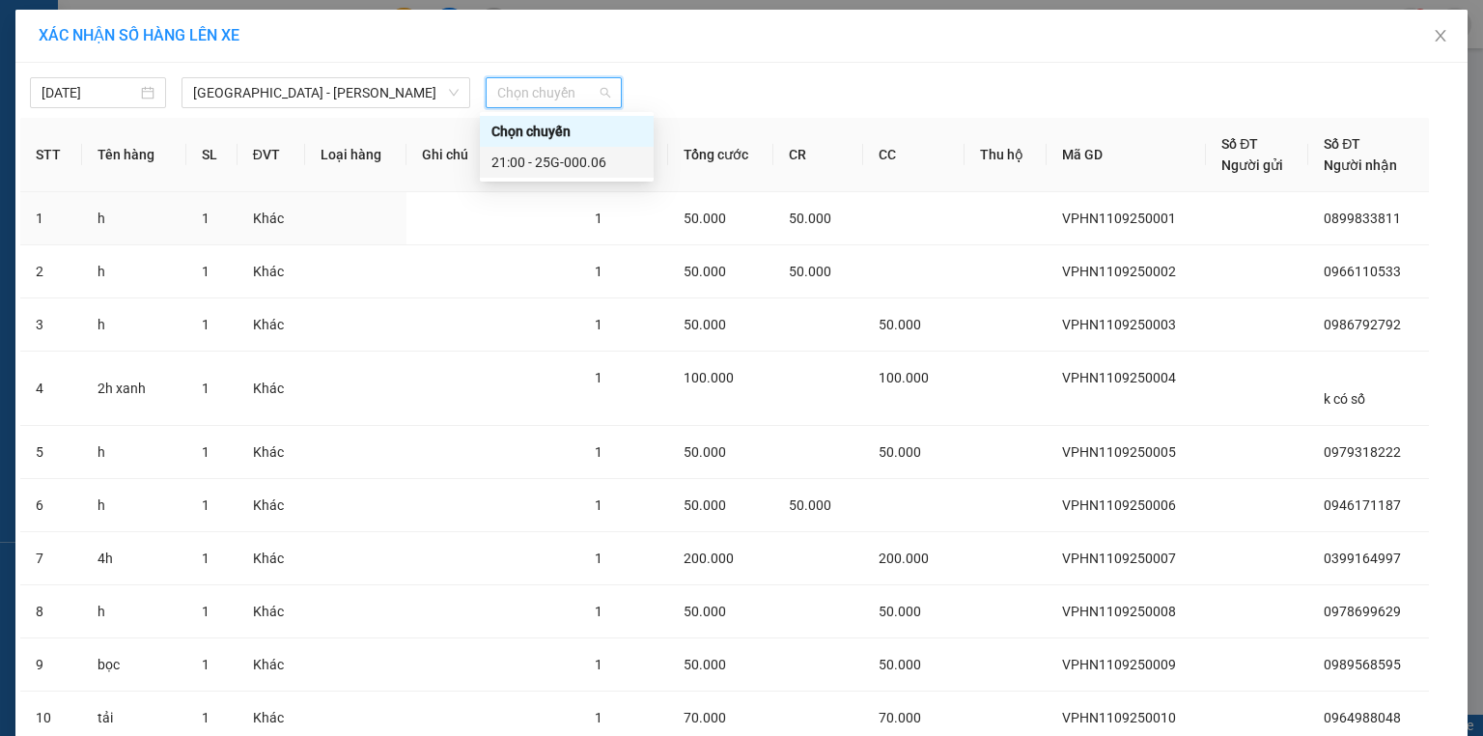
click at [577, 162] on div "21:00 - 25G-000.06" at bounding box center [567, 162] width 151 height 21
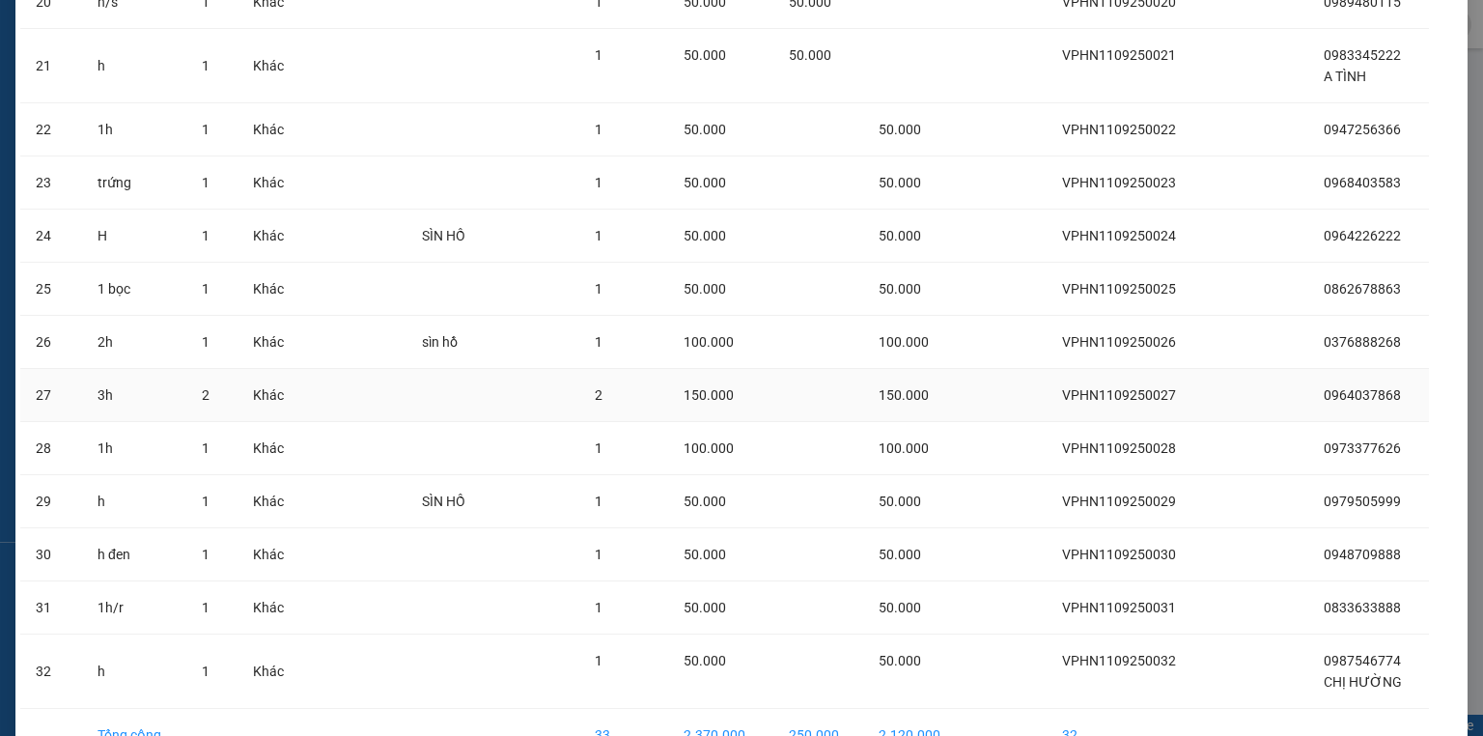
scroll to position [1365, 0]
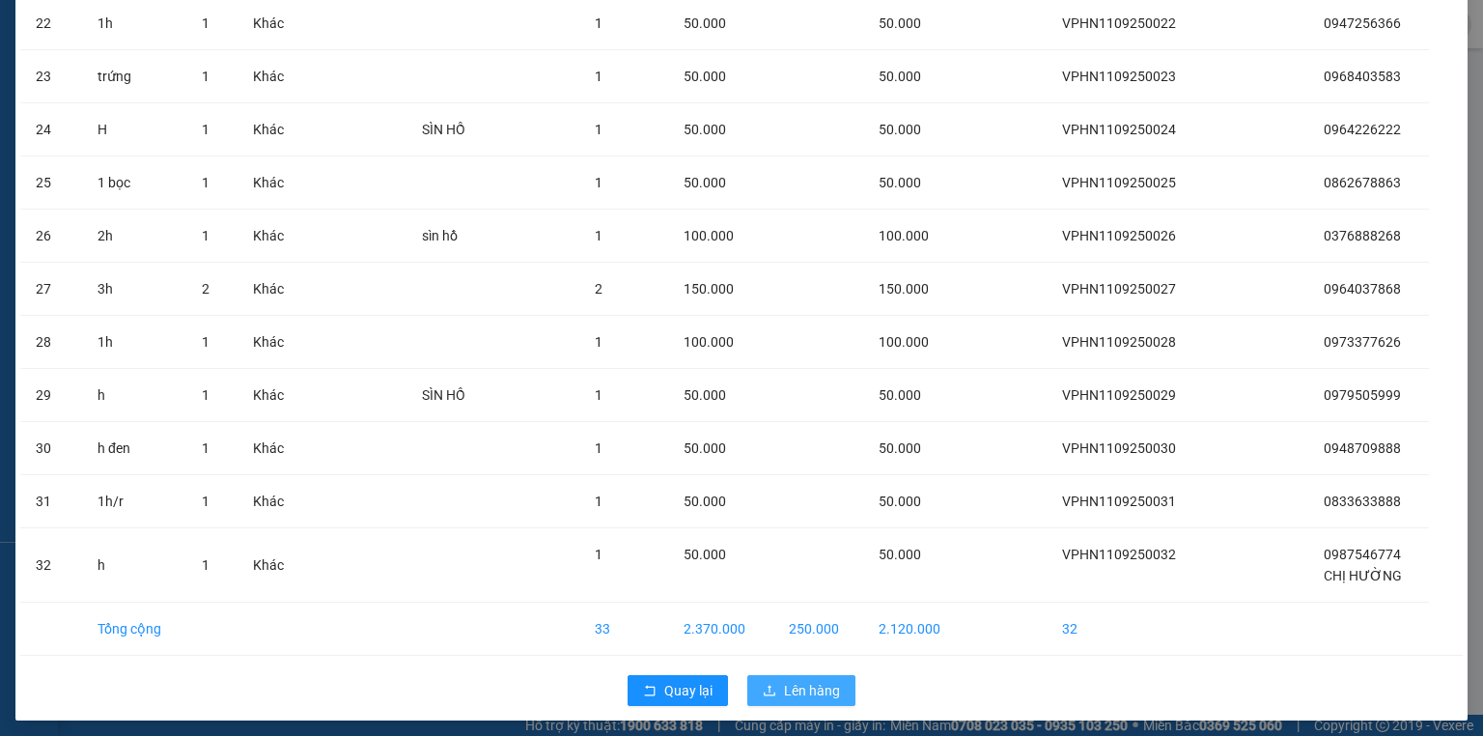
click at [794, 680] on span "Lên hàng" at bounding box center [812, 690] width 56 height 21
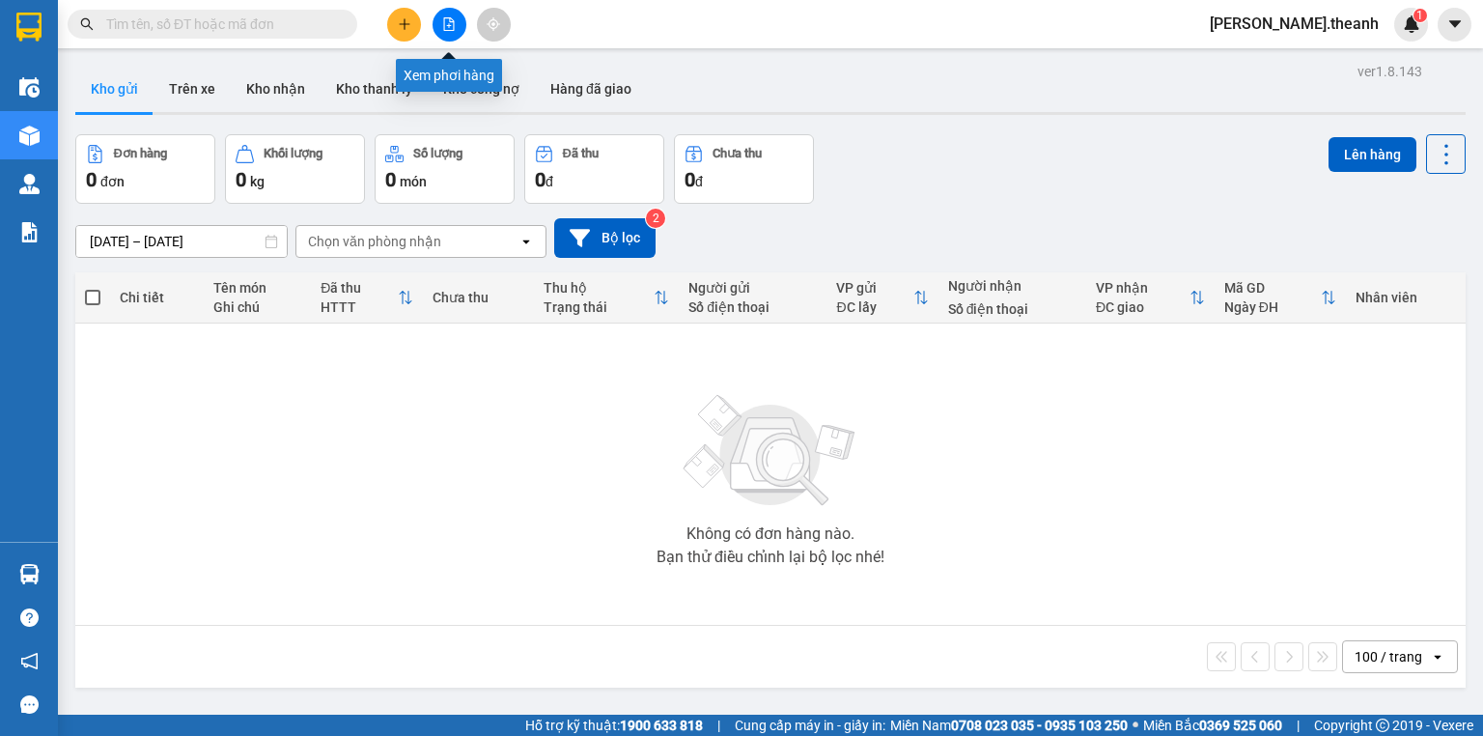
click at [457, 20] on button at bounding box center [450, 25] width 34 height 34
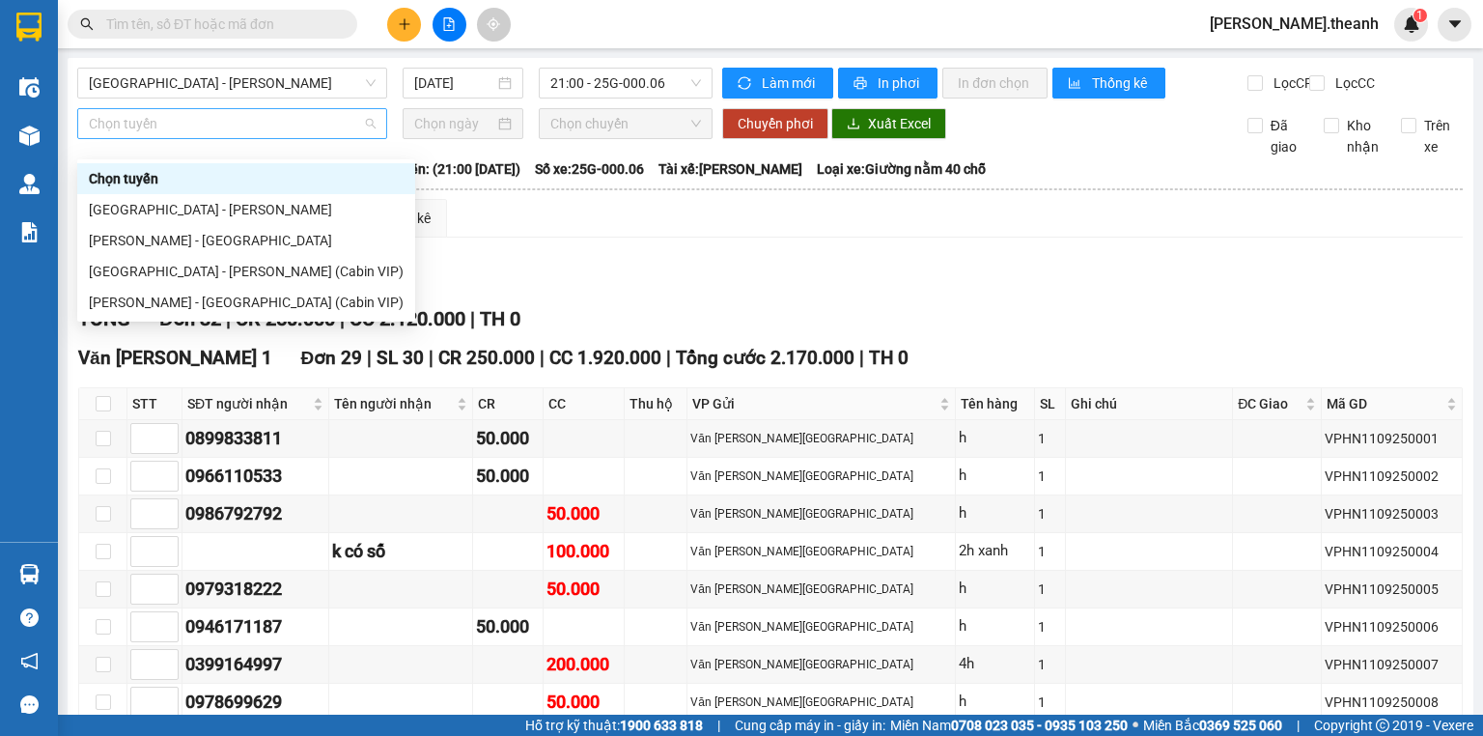
click at [124, 138] on span "Chọn tuyến" at bounding box center [232, 123] width 287 height 29
click at [145, 199] on div "[GEOGRAPHIC_DATA] - [PERSON_NAME]" at bounding box center [246, 209] width 315 height 21
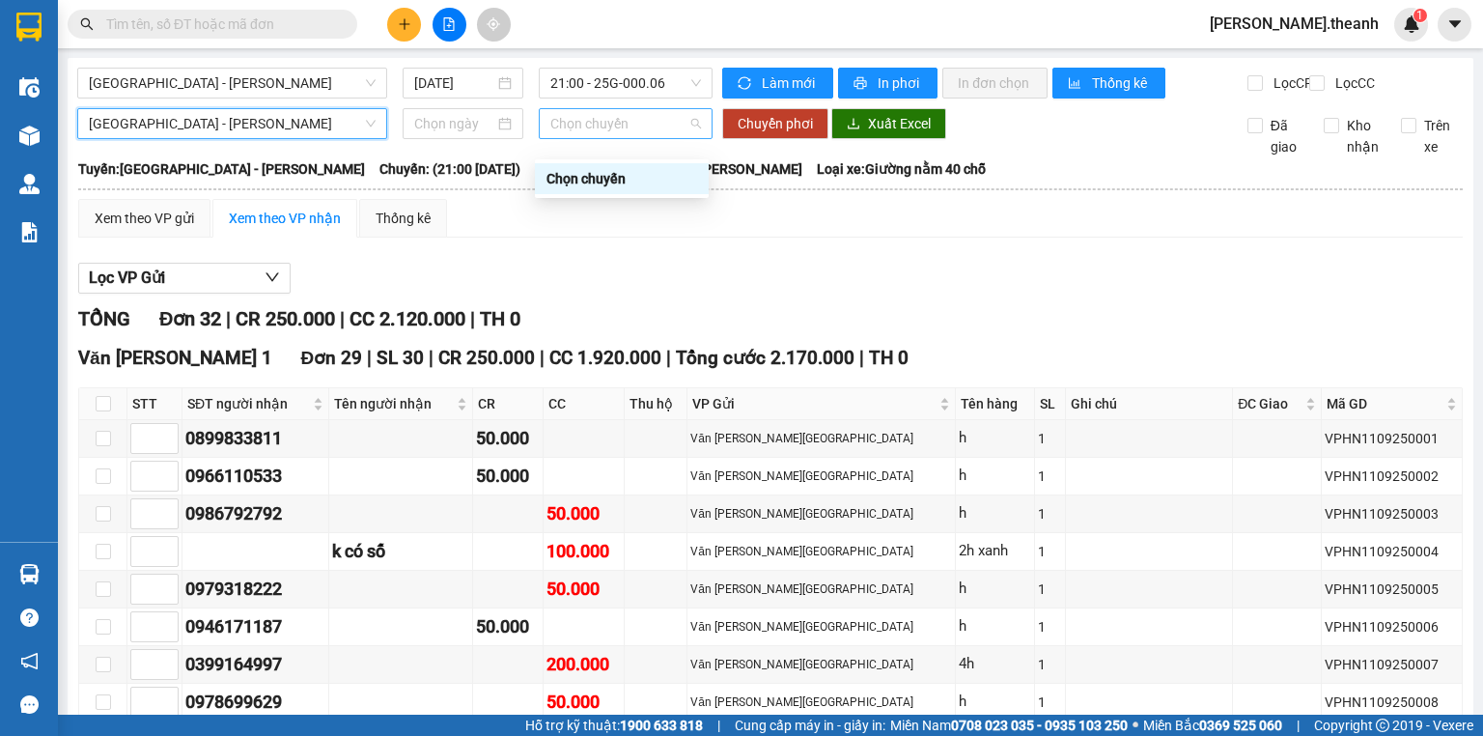
click at [609, 138] on span "Chọn chuyến" at bounding box center [626, 123] width 152 height 29
click at [623, 137] on span "Chọn chuyến" at bounding box center [626, 123] width 152 height 29
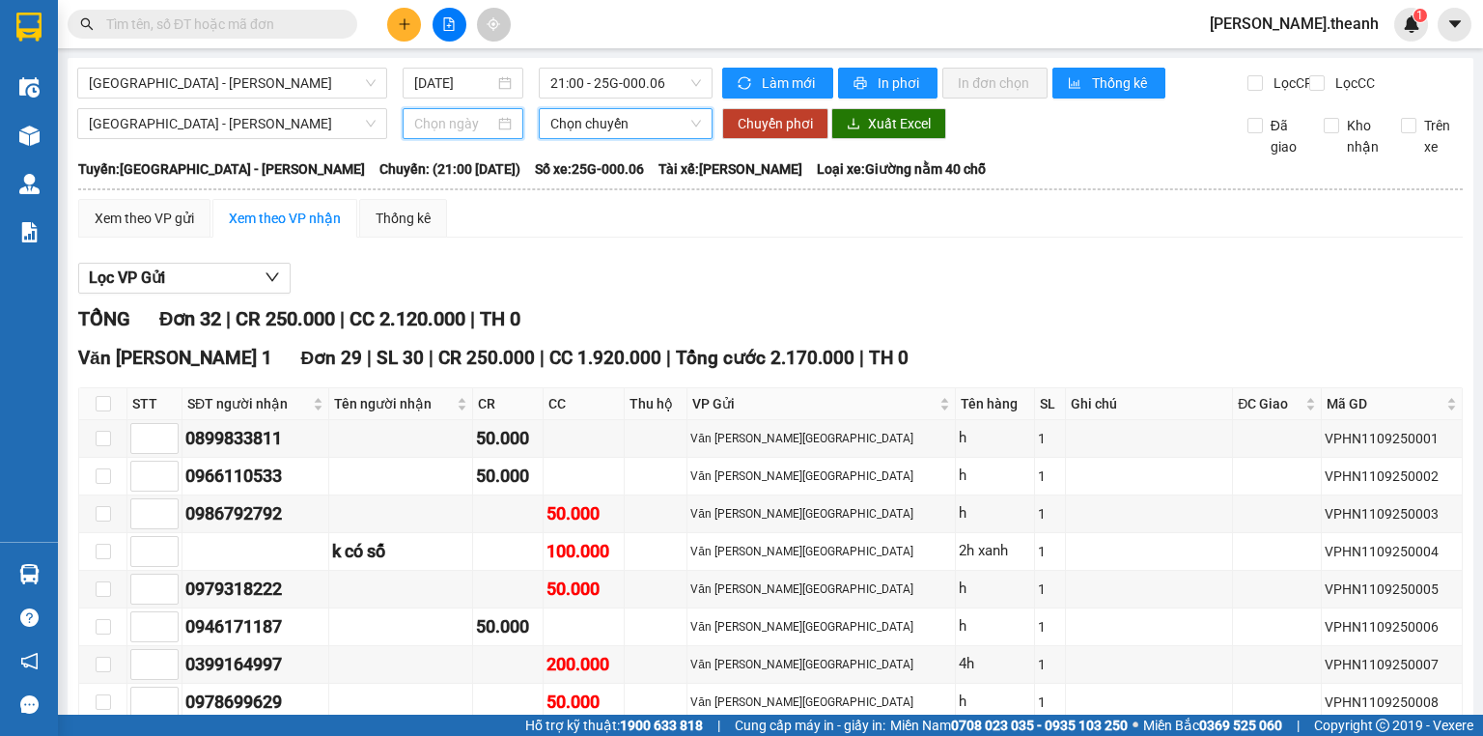
click at [438, 134] on input at bounding box center [453, 123] width 79 height 21
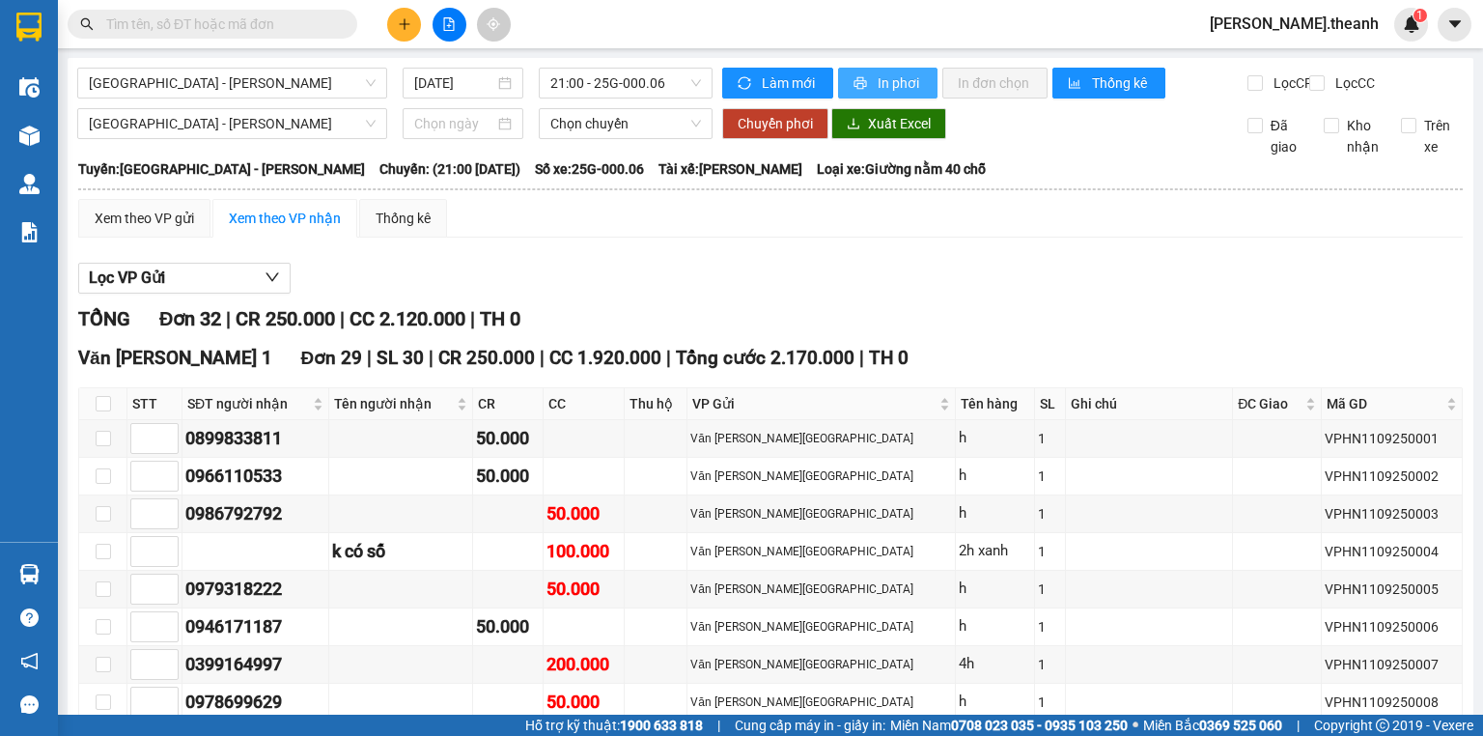
click at [901, 78] on span "In phơi" at bounding box center [900, 82] width 44 height 21
click at [896, 85] on span "In phơi" at bounding box center [900, 82] width 44 height 21
click at [894, 87] on span "In phơi" at bounding box center [900, 82] width 44 height 21
